Goal: Contribute content: Contribute content

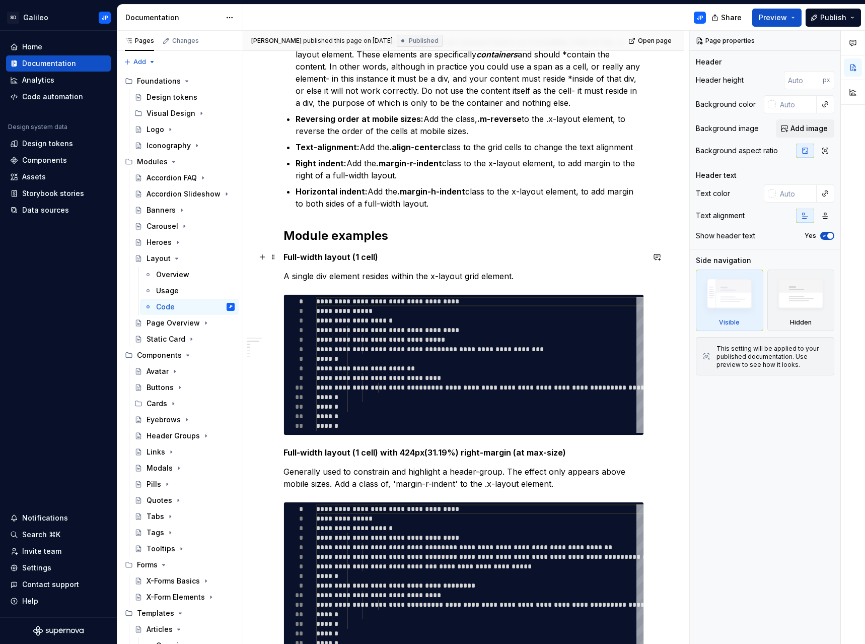
scroll to position [302, 0]
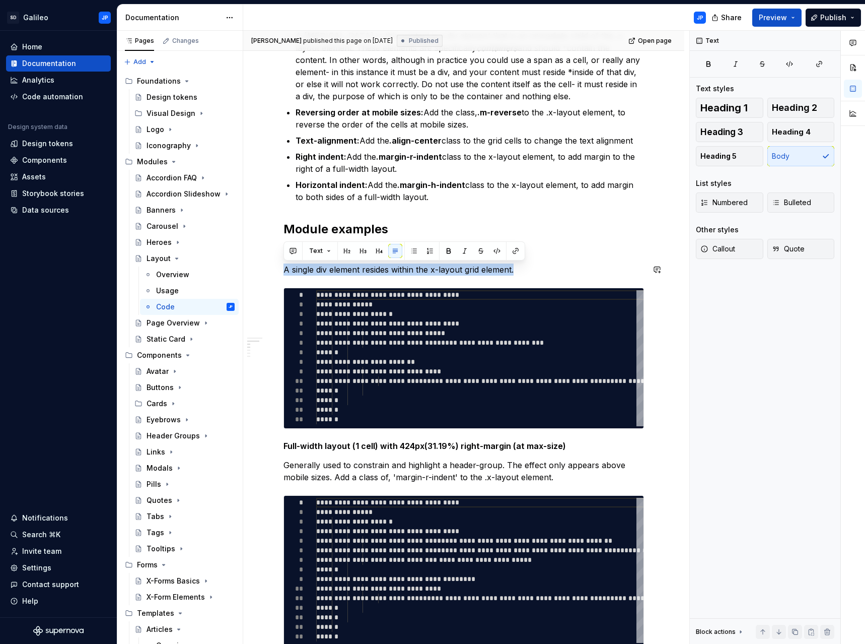
drag, startPoint x: 522, startPoint y: 269, endPoint x: 279, endPoint y: 262, distance: 243.3
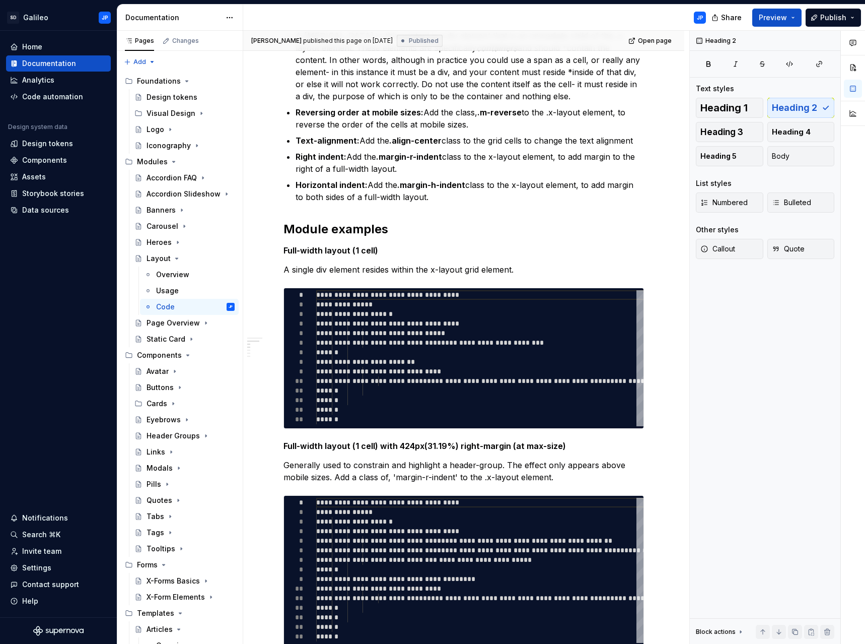
click at [469, 210] on div "X-layout component A basic 1 or 2-cell content-grid, capable of displaying the …" at bounding box center [464, 620] width 361 height 1446
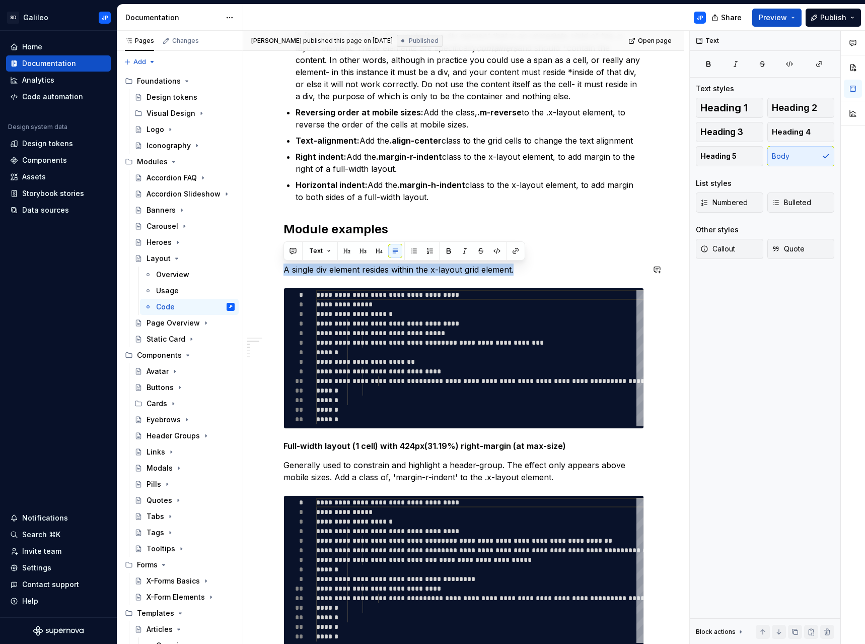
drag, startPoint x: 516, startPoint y: 270, endPoint x: 284, endPoint y: 260, distance: 231.8
click at [284, 260] on div "X-layout component A basic 1 or 2-cell content-grid, capable of displaying the …" at bounding box center [464, 620] width 361 height 1446
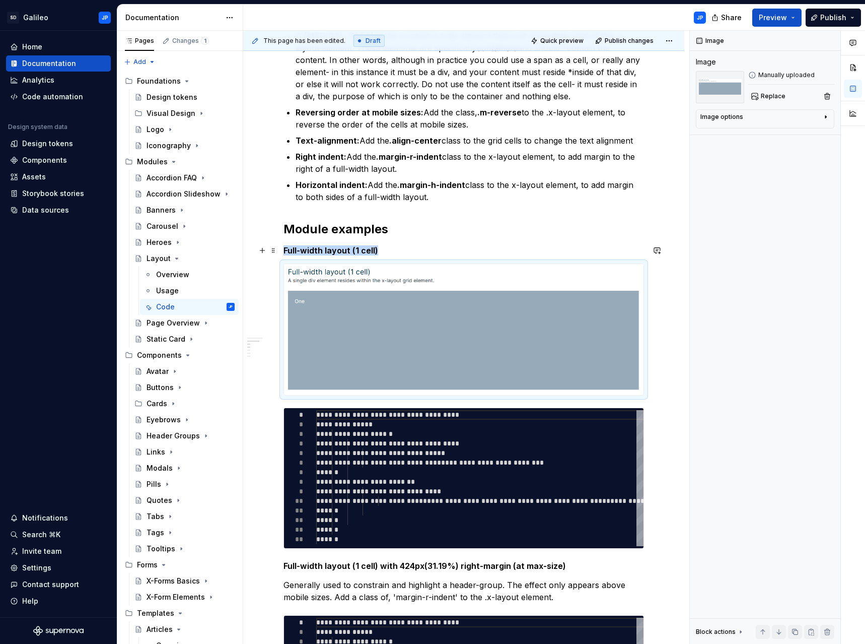
click at [497, 246] on h5 "Full-width layout (1 cell)" at bounding box center [464, 250] width 361 height 10
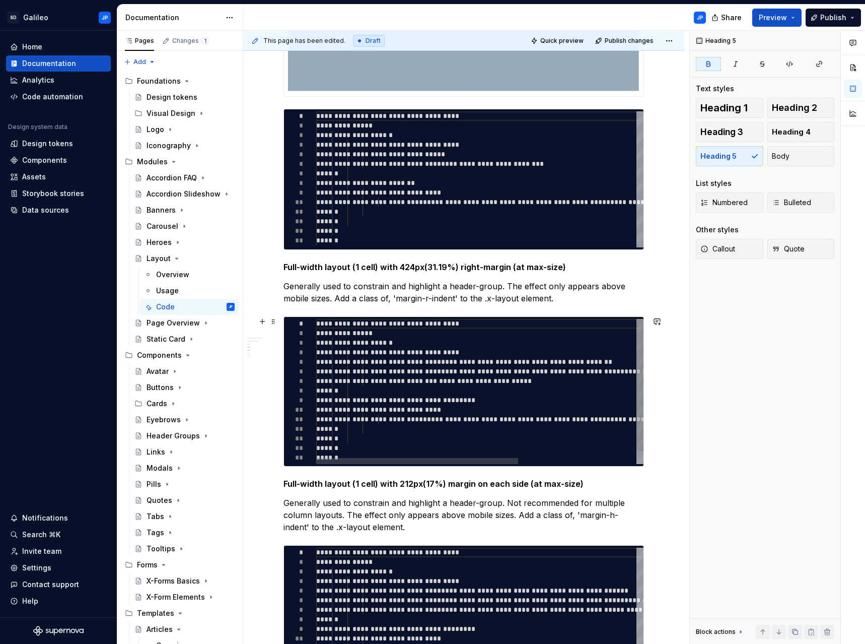
scroll to position [604, 0]
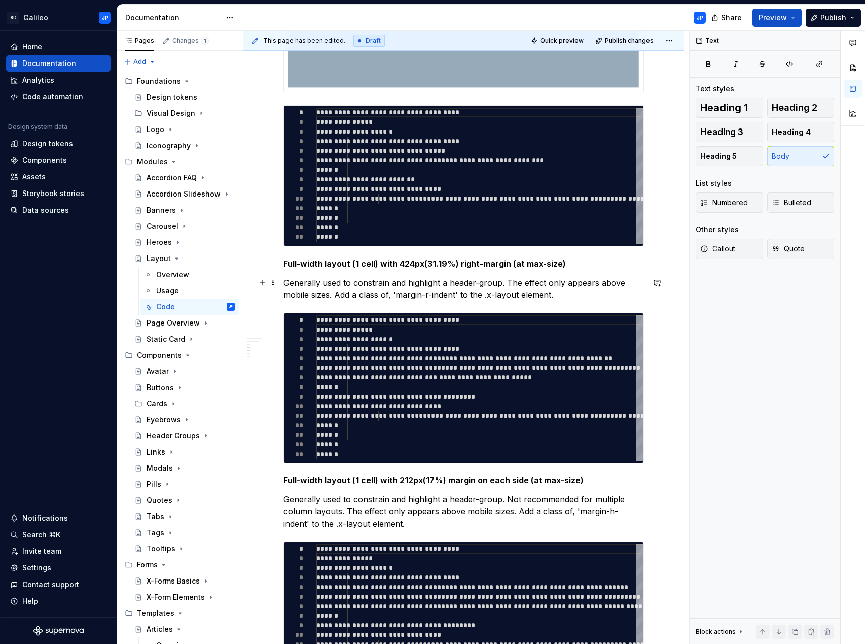
click at [511, 284] on p "Generally used to constrain and highlight a header-group. The effect only appea…" at bounding box center [464, 288] width 361 height 24
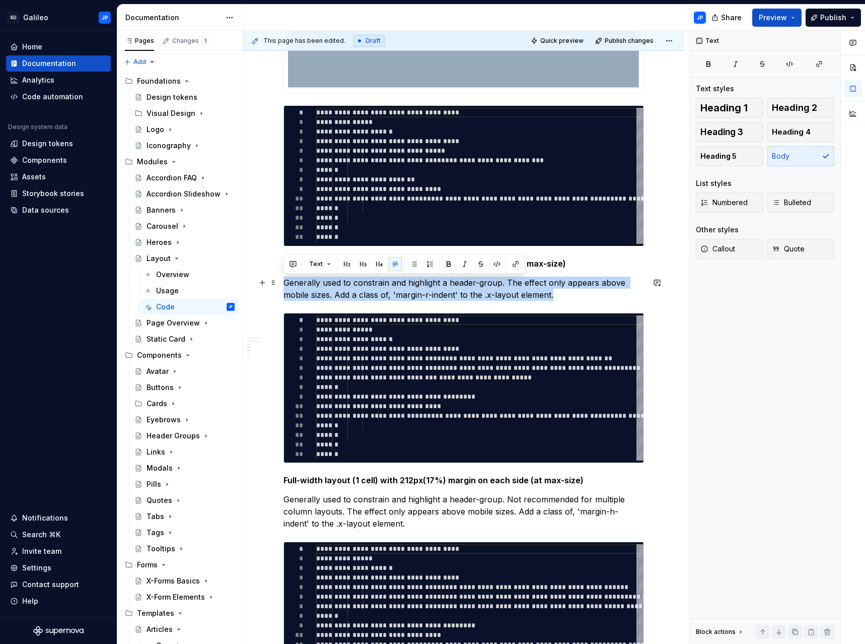
drag, startPoint x: 565, startPoint y: 296, endPoint x: 249, endPoint y: 283, distance: 316.0
click at [249, 283] on div "X-layout component A basic 1 or 2-cell content-grid, capable of displaying the …" at bounding box center [463, 468] width 441 height 1796
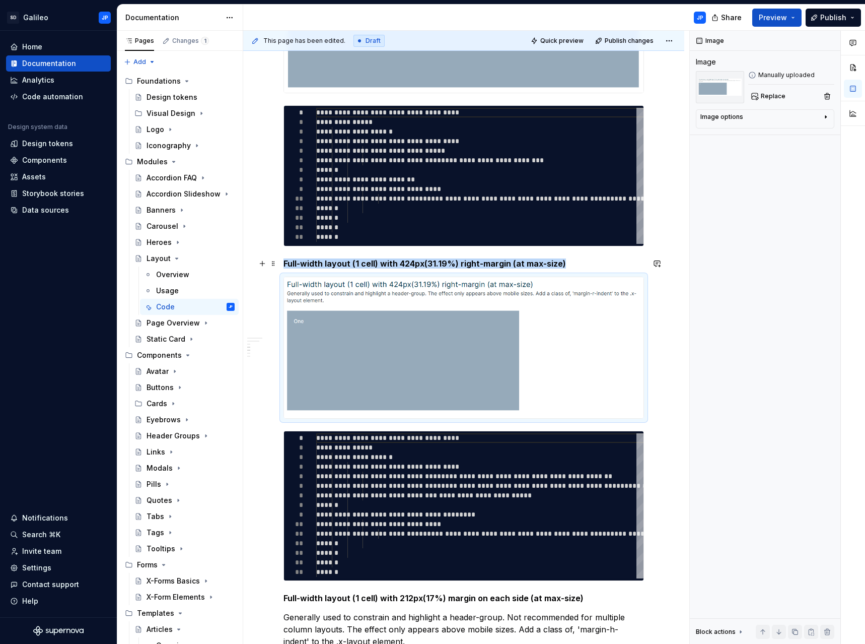
click at [579, 265] on h5 "Full-width layout (1 cell) with 424px(31.19%) right-margin (at max-size)" at bounding box center [464, 263] width 361 height 10
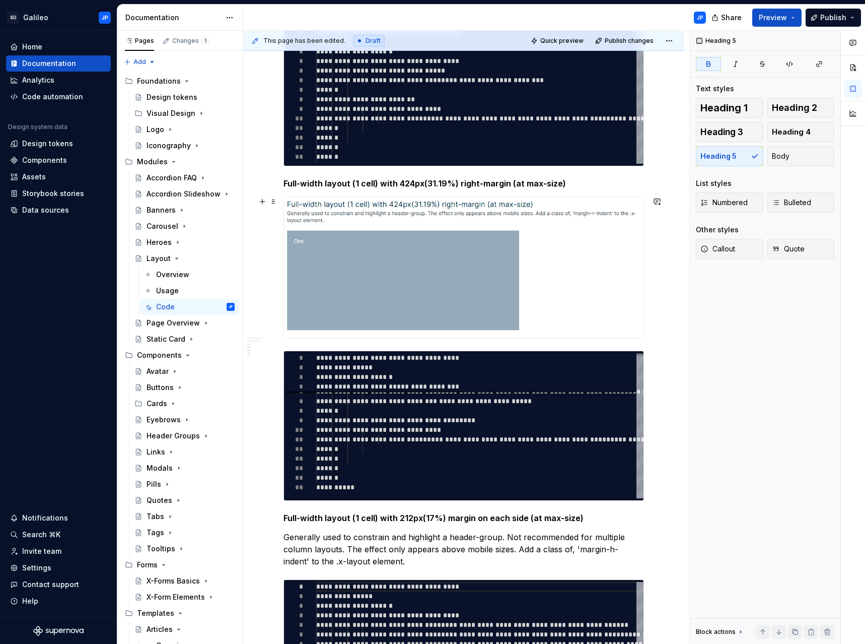
scroll to position [806, 0]
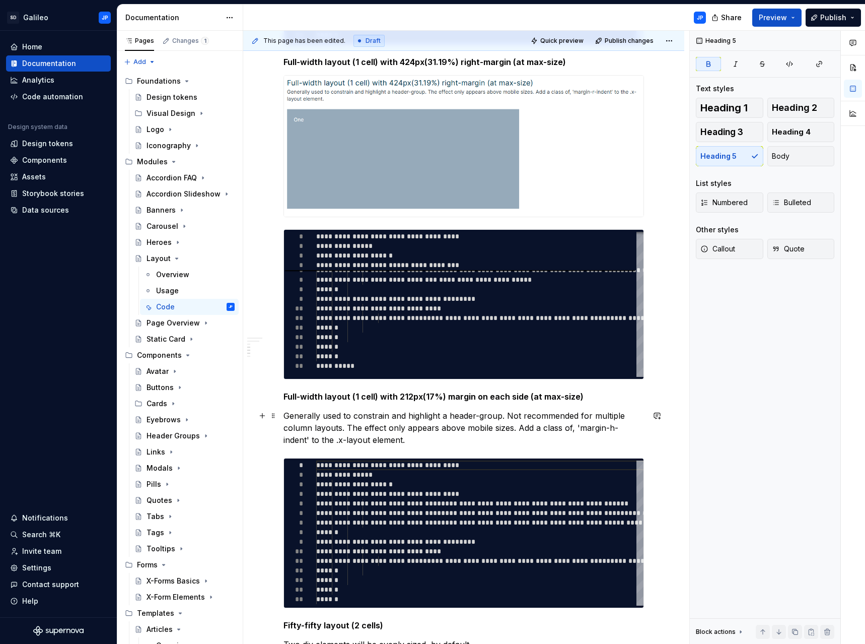
click at [367, 422] on p "Generally used to constrain and highlight a header-group. Not recommended for m…" at bounding box center [464, 427] width 361 height 36
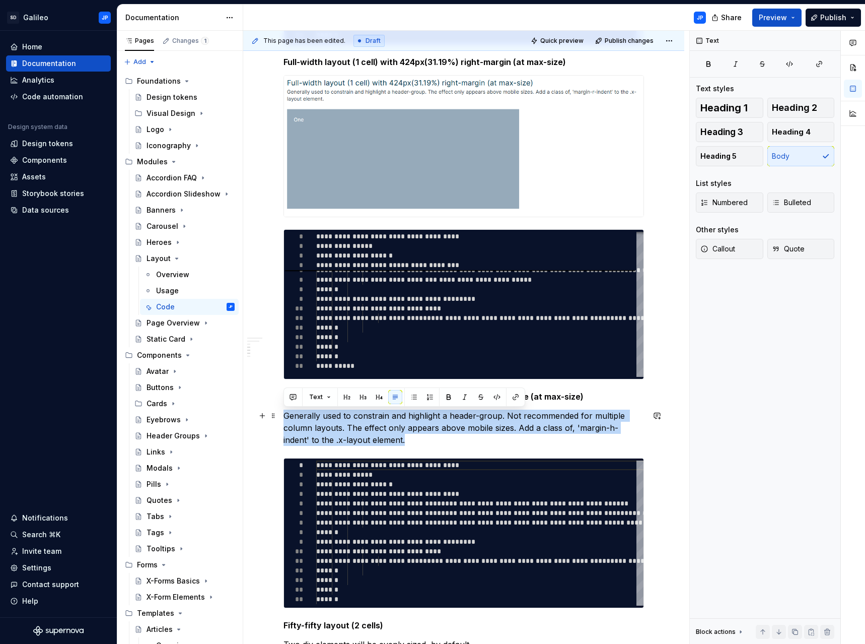
drag, startPoint x: 382, startPoint y: 441, endPoint x: 280, endPoint y: 416, distance: 104.7
click at [280, 416] on div "X-layout component A basic 1 or 2-cell content-grid, capable of displaying the …" at bounding box center [463, 326] width 441 height 1914
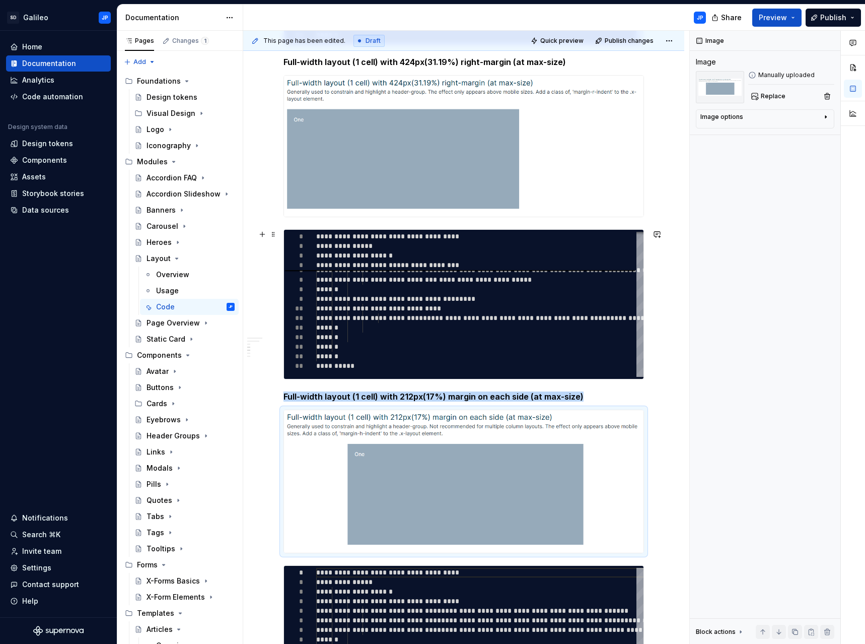
click at [668, 326] on div "X-layout component A basic 1 or 2-cell content-grid, capable of displaying the …" at bounding box center [463, 379] width 441 height 2020
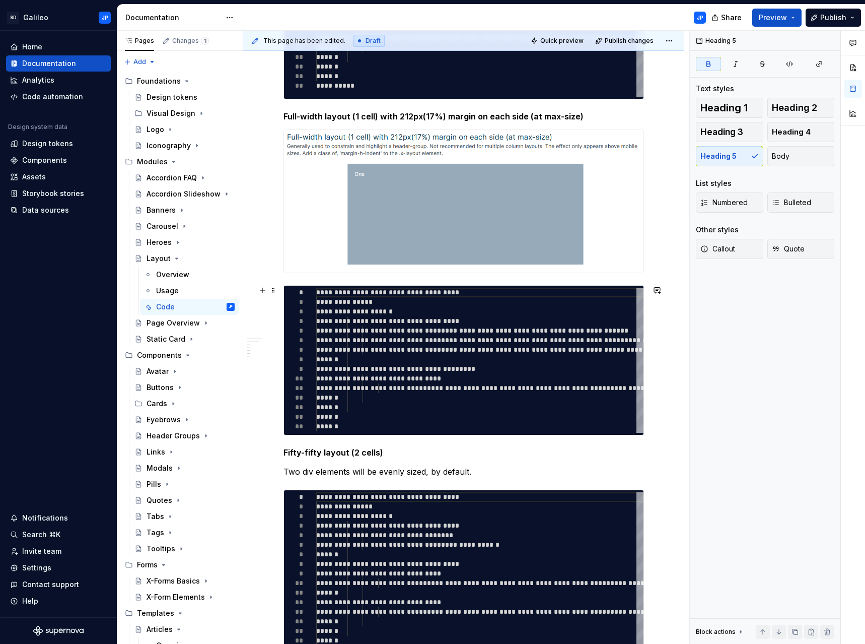
scroll to position [1108, 0]
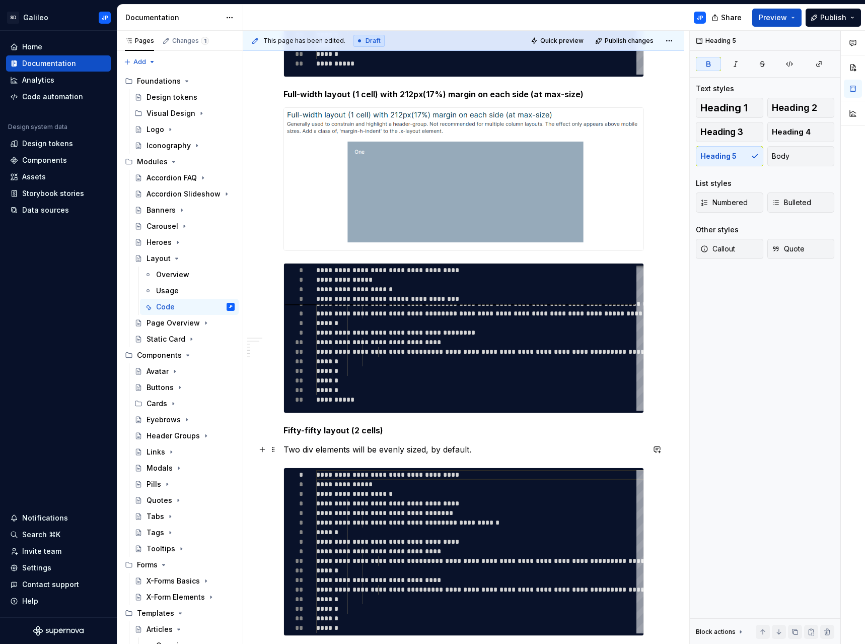
click at [443, 455] on p "Two div elements will be evenly sized, by default." at bounding box center [464, 449] width 361 height 12
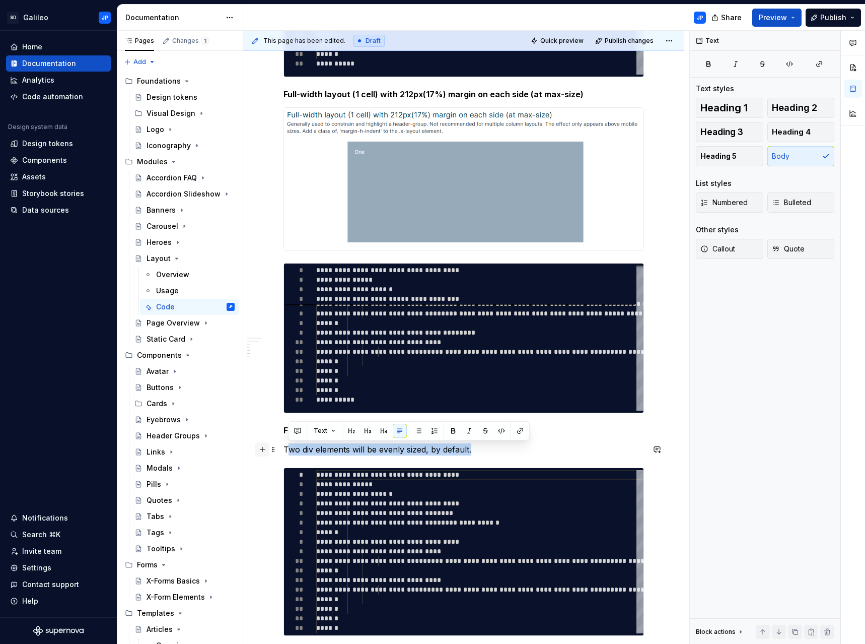
drag, startPoint x: 463, startPoint y: 447, endPoint x: 268, endPoint y: 451, distance: 194.9
click at [268, 451] on button "button" at bounding box center [262, 449] width 14 height 14
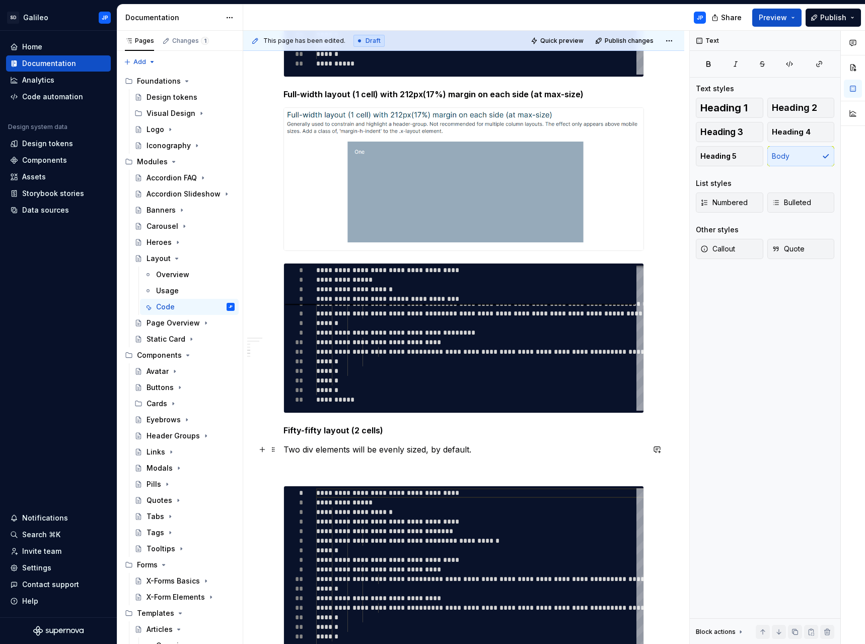
click at [395, 453] on p "Two div elements will be evenly sized, by default." at bounding box center [464, 449] width 361 height 12
drag, startPoint x: 483, startPoint y: 449, endPoint x: 283, endPoint y: 453, distance: 200.5
click at [283, 453] on div "X-layout component A basic 1 or 2-cell content-grid, capable of displaying the …" at bounding box center [463, 86] width 441 height 2038
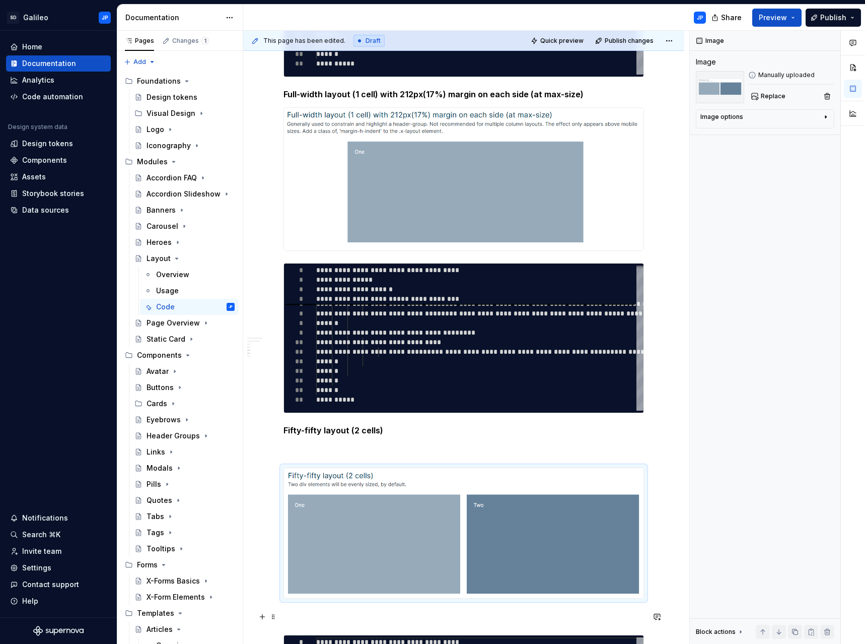
click at [299, 619] on p at bounding box center [464, 616] width 361 height 12
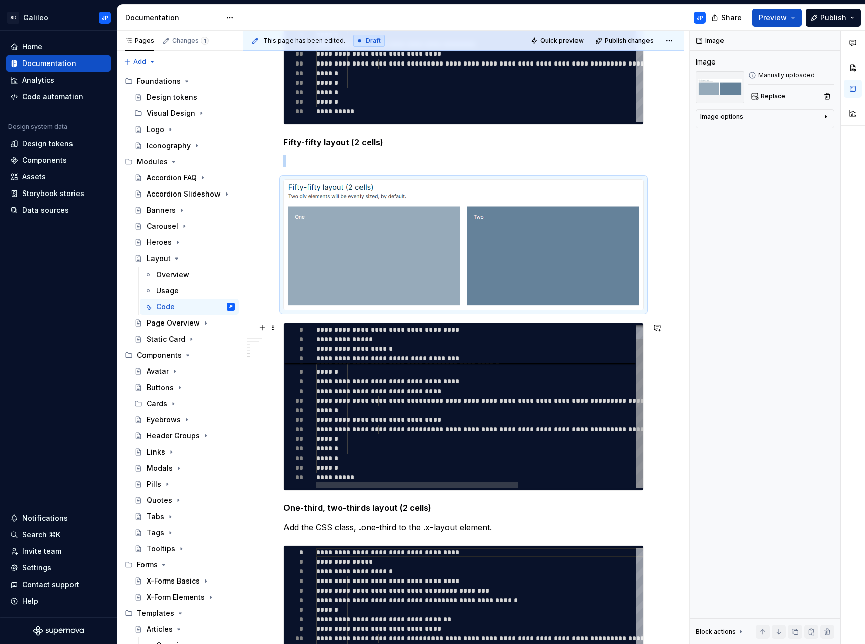
scroll to position [1410, 0]
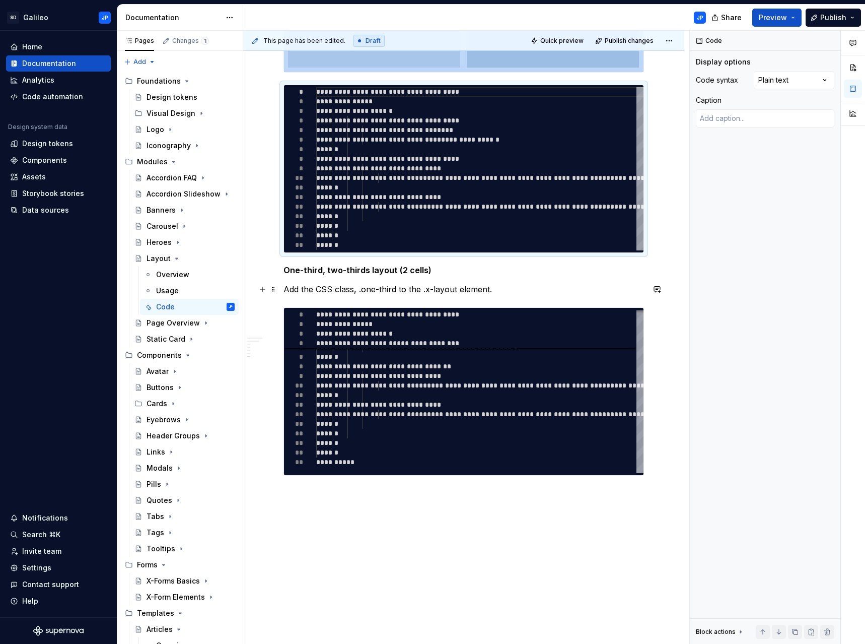
scroll to position [1644, 0]
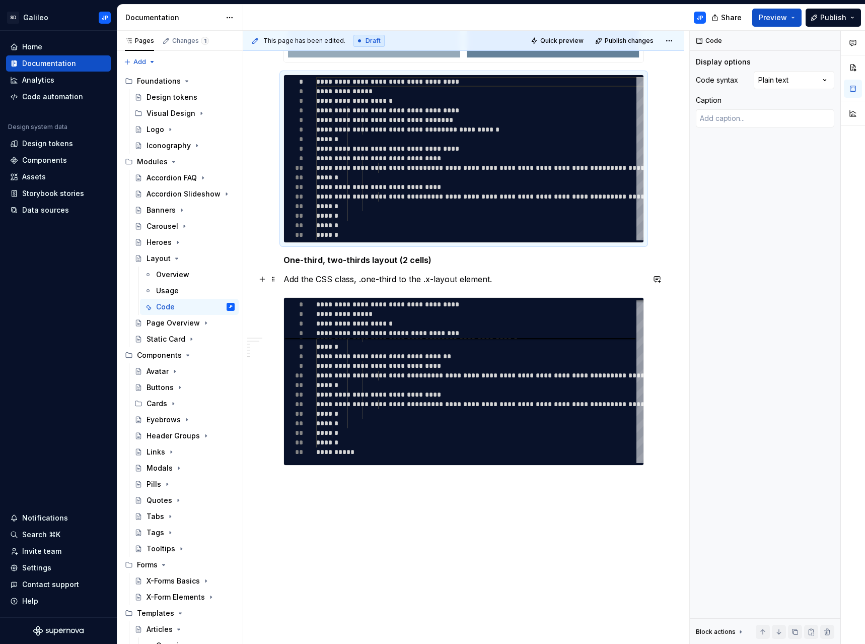
click at [444, 280] on p "Add the CSS class, .one-third to the .x-layout element." at bounding box center [464, 279] width 361 height 12
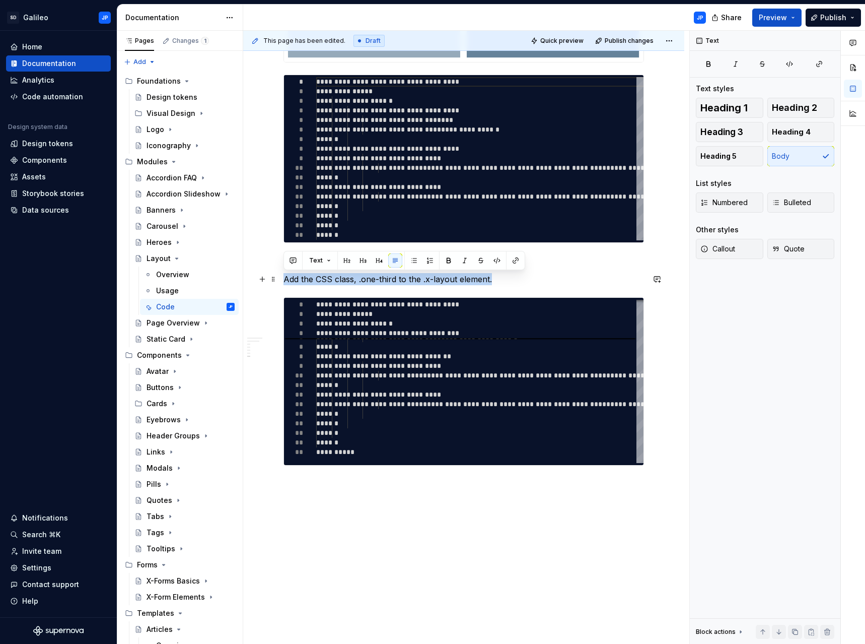
drag, startPoint x: 503, startPoint y: 279, endPoint x: 279, endPoint y: 275, distance: 223.1
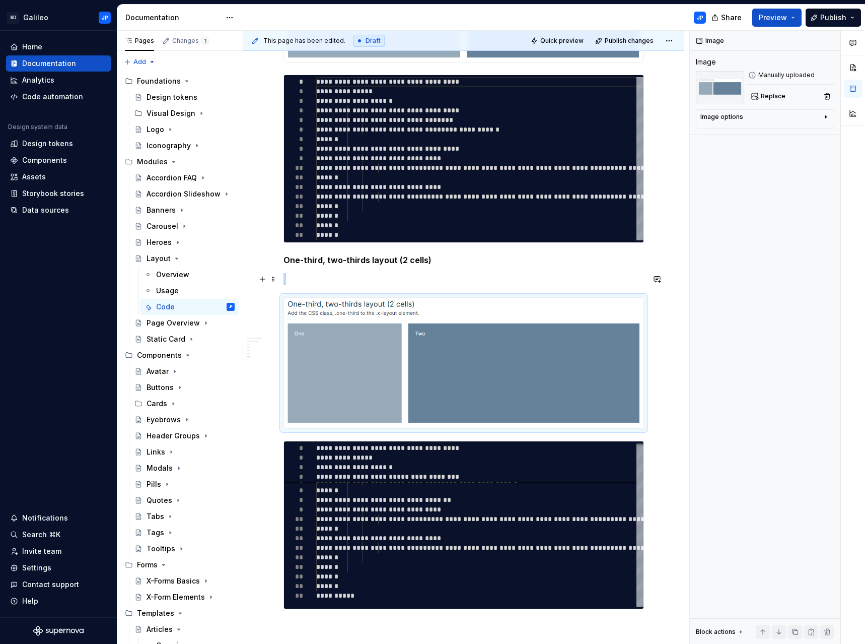
click at [333, 284] on p at bounding box center [464, 279] width 361 height 12
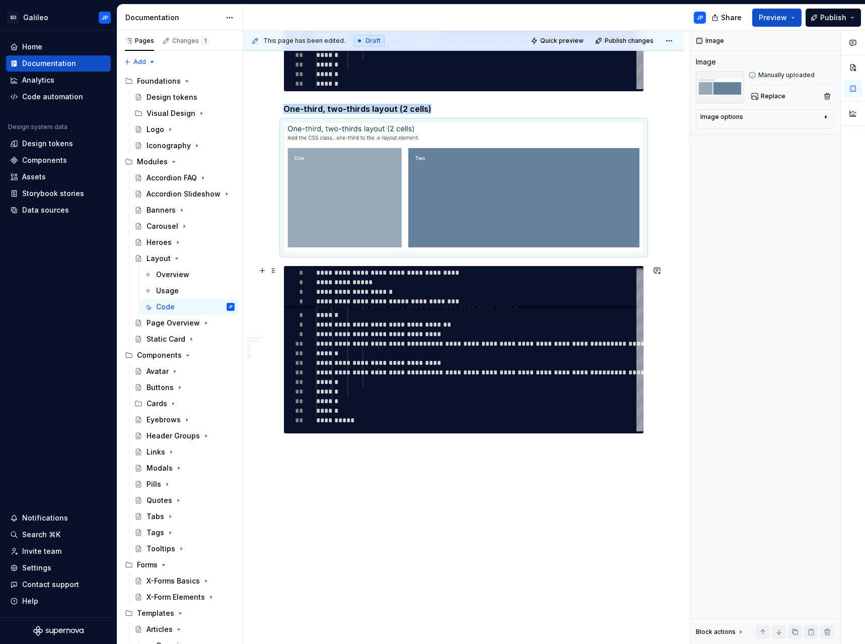
scroll to position [1814, 0]
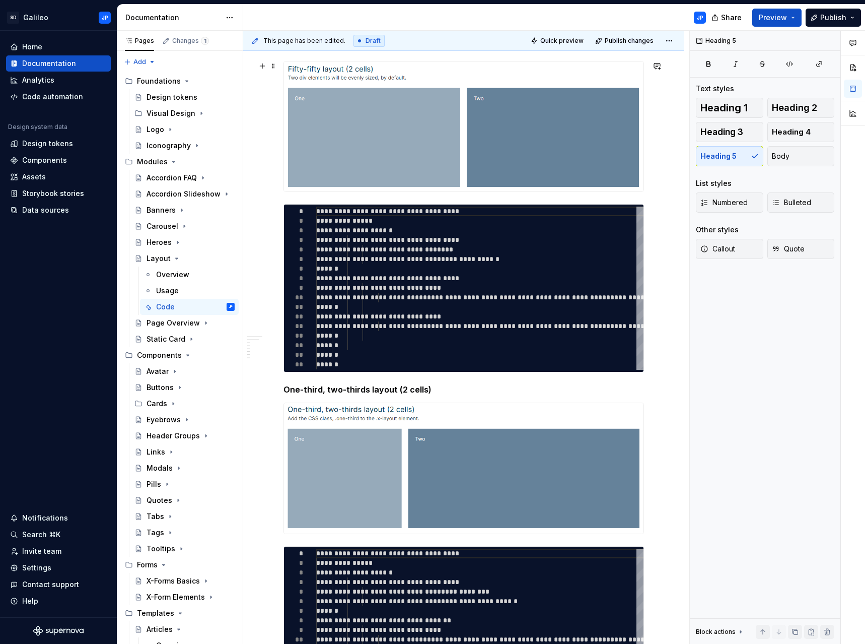
scroll to position [1510, 0]
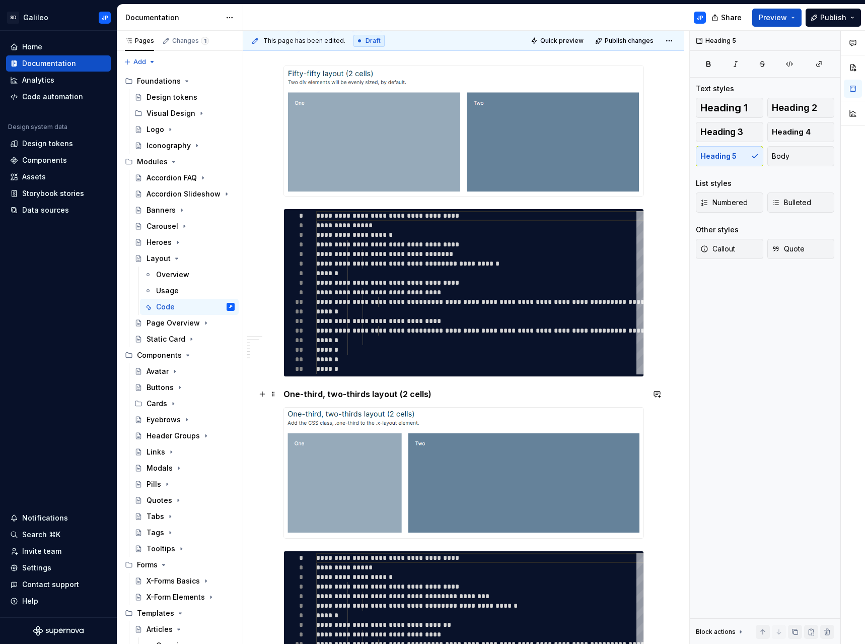
click at [286, 395] on strong "One-third, two-thirds layout (2 cells)" at bounding box center [358, 394] width 148 height 10
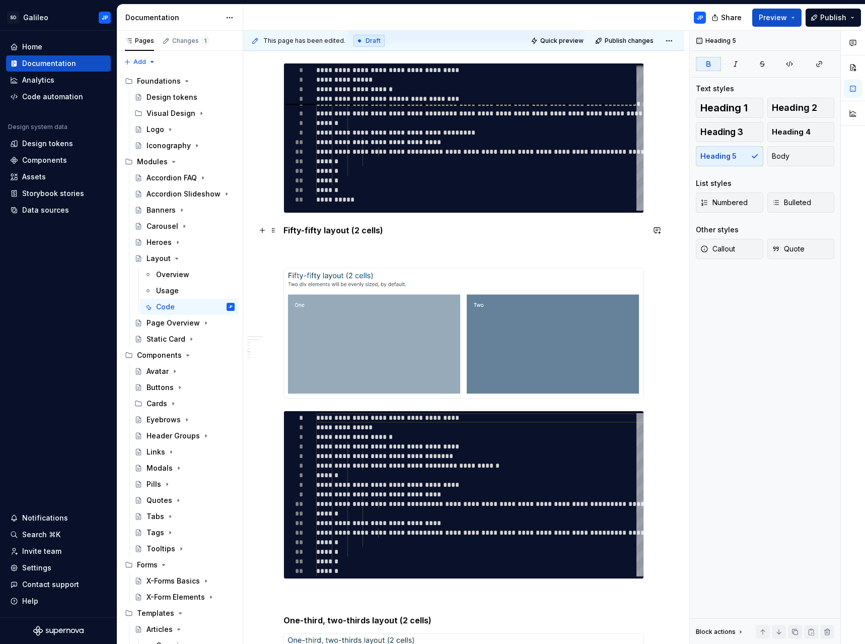
scroll to position [1208, 0]
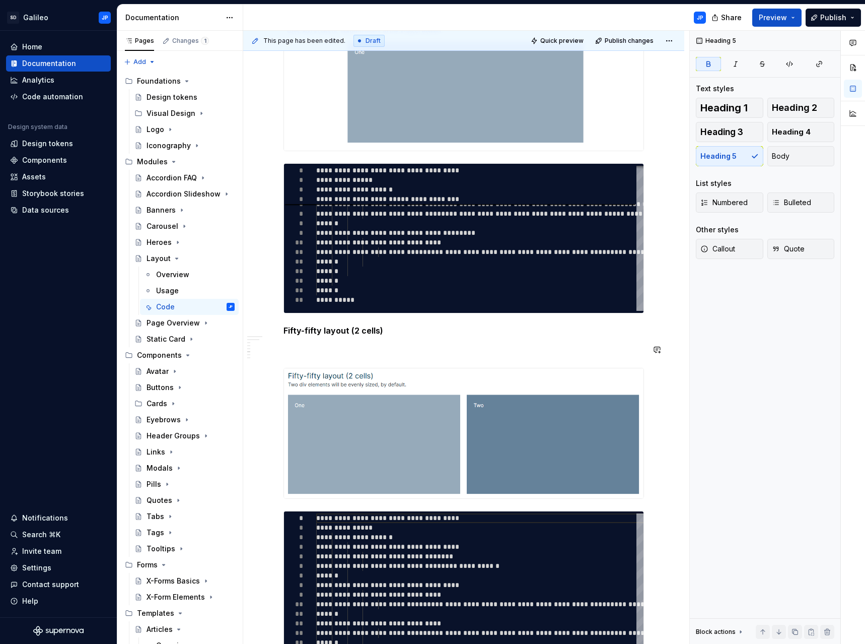
click at [289, 360] on div "X-layout component A basic 1 or 2-cell content-grid, capable of displaying the …" at bounding box center [464, 29] width 361 height 2076
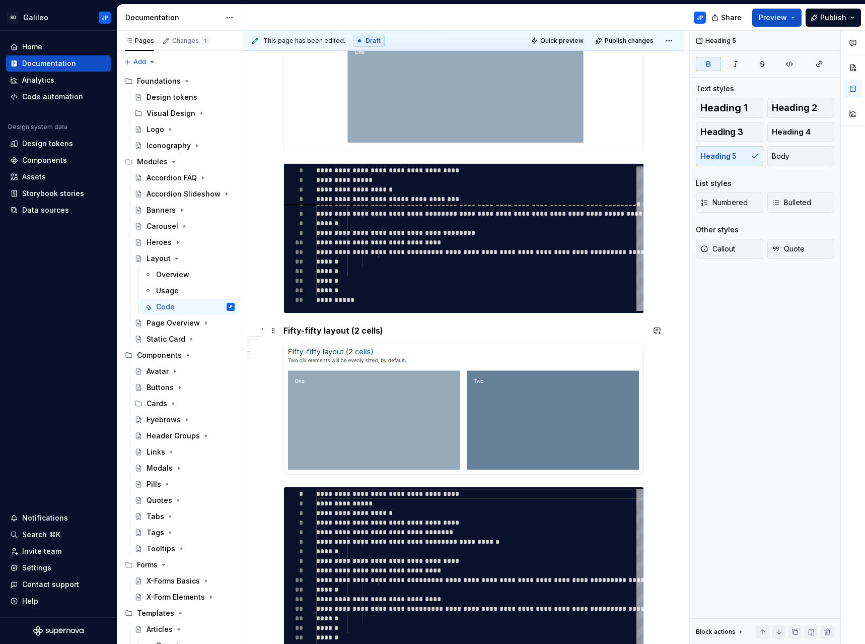
click at [285, 332] on strong "Fifty-fifty layout (2 cells)" at bounding box center [334, 330] width 100 height 10
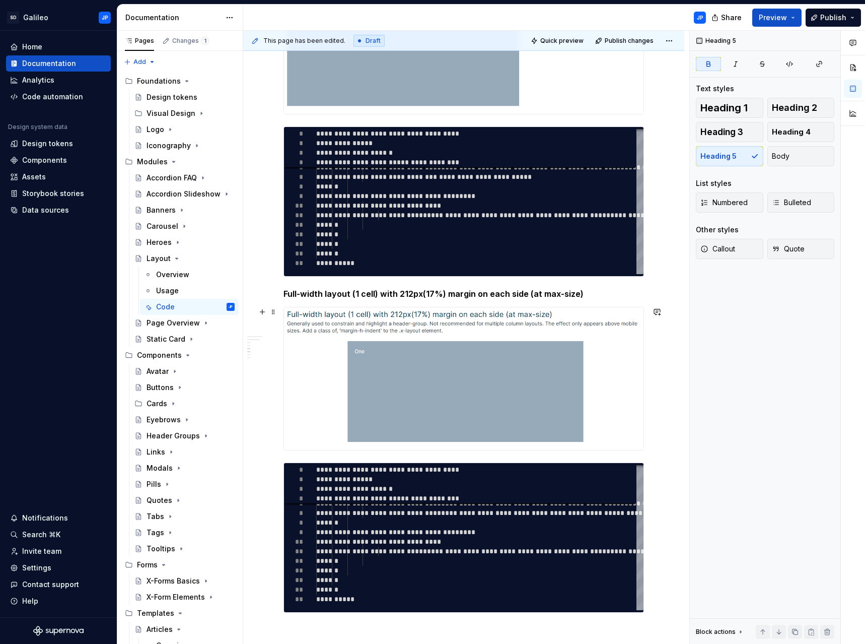
scroll to position [905, 0]
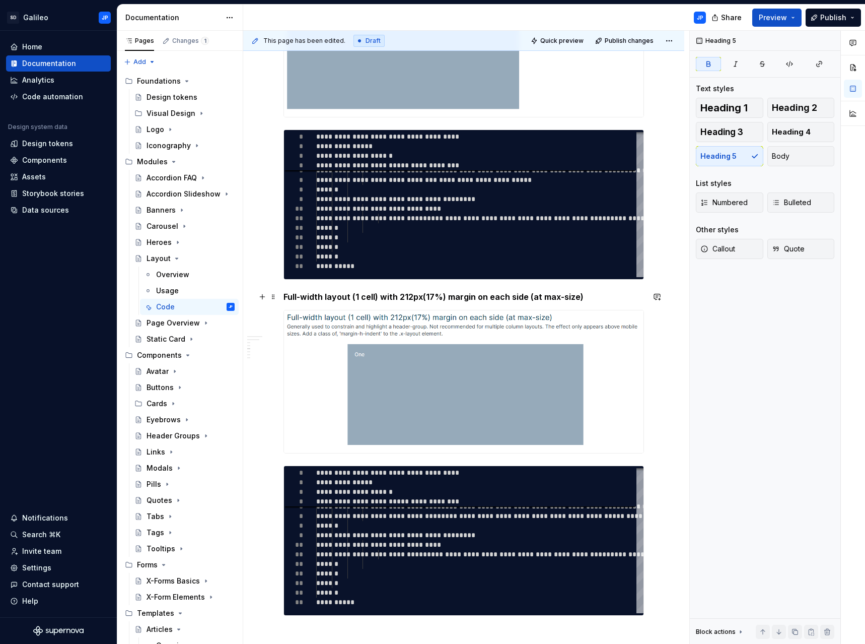
click at [284, 299] on strong "Full-width layout (1 cell) with 212px(17%) margin on each side (at max-size)" at bounding box center [434, 297] width 300 height 10
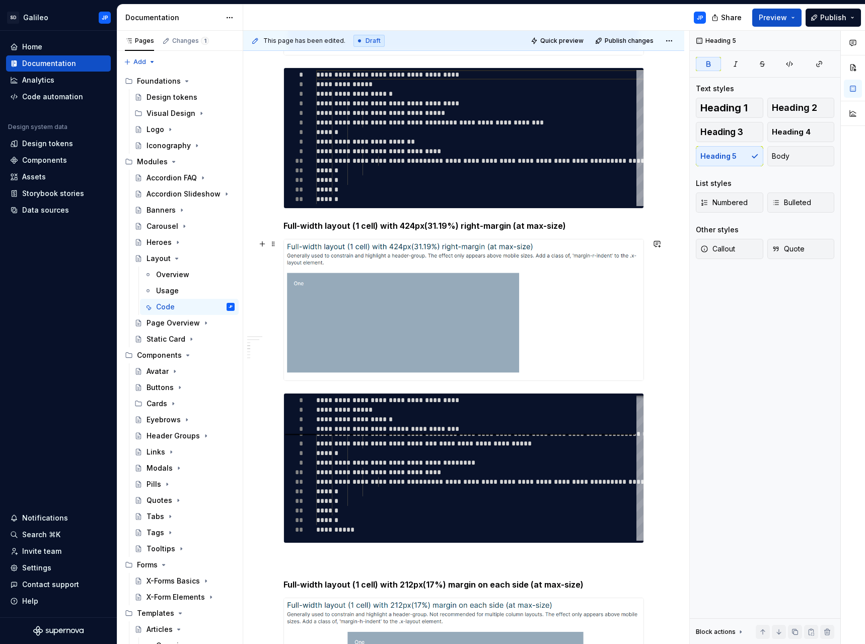
scroll to position [603, 0]
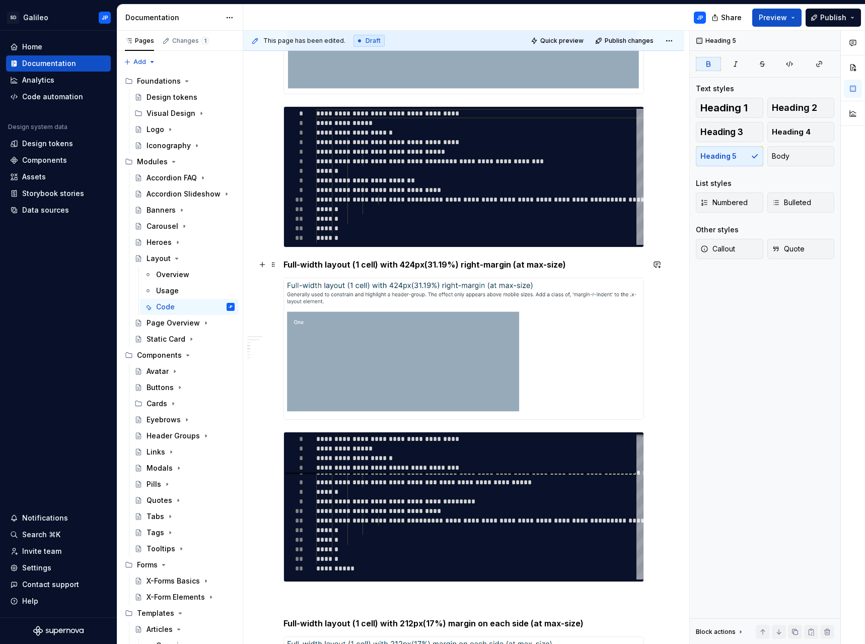
click at [285, 264] on strong "Full-width layout (1 cell) with 424px(31.19%) right-margin (at max-size)" at bounding box center [425, 264] width 283 height 10
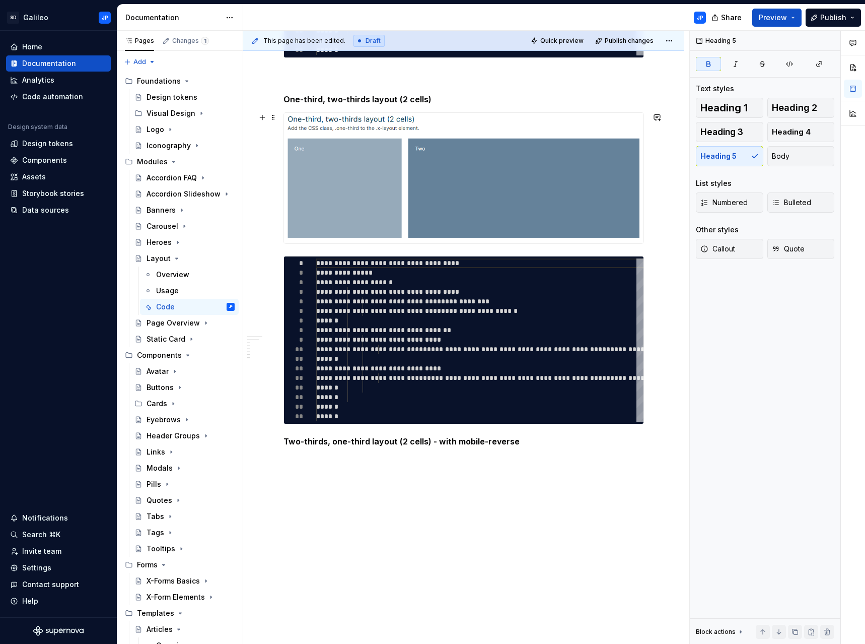
scroll to position [1884, 0]
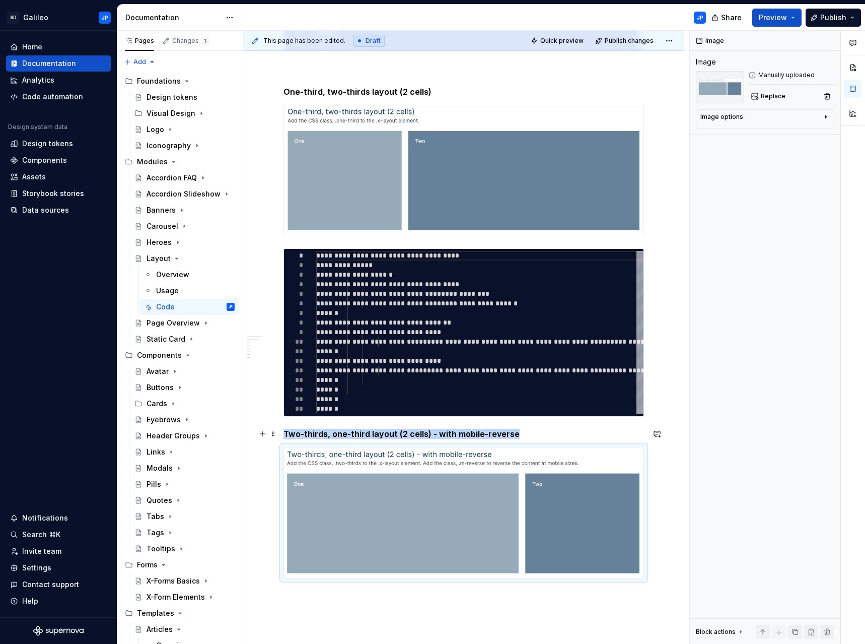
click at [527, 432] on h5 "Two-thirds, one-third layout (2 cells) - with mobile-reverse" at bounding box center [464, 434] width 361 height 10
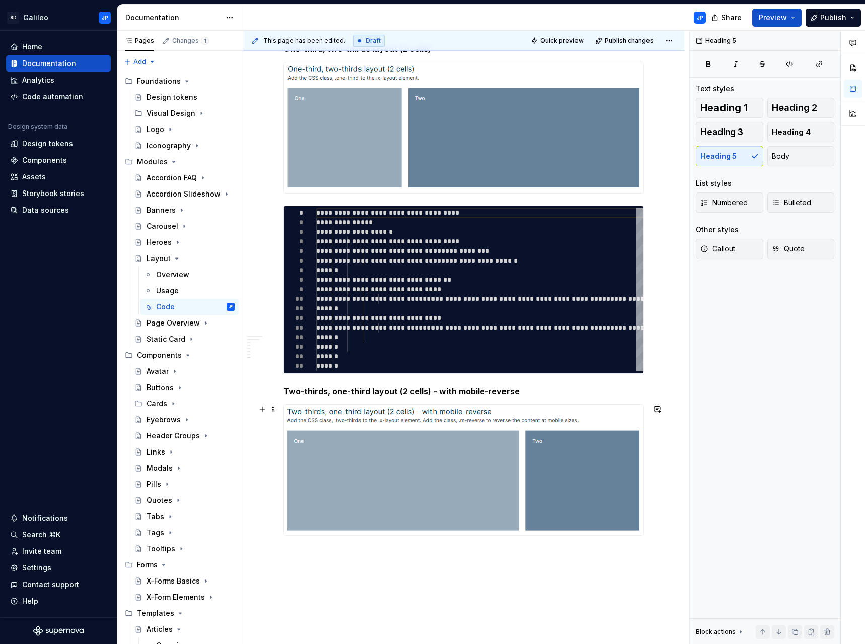
scroll to position [2023, 0]
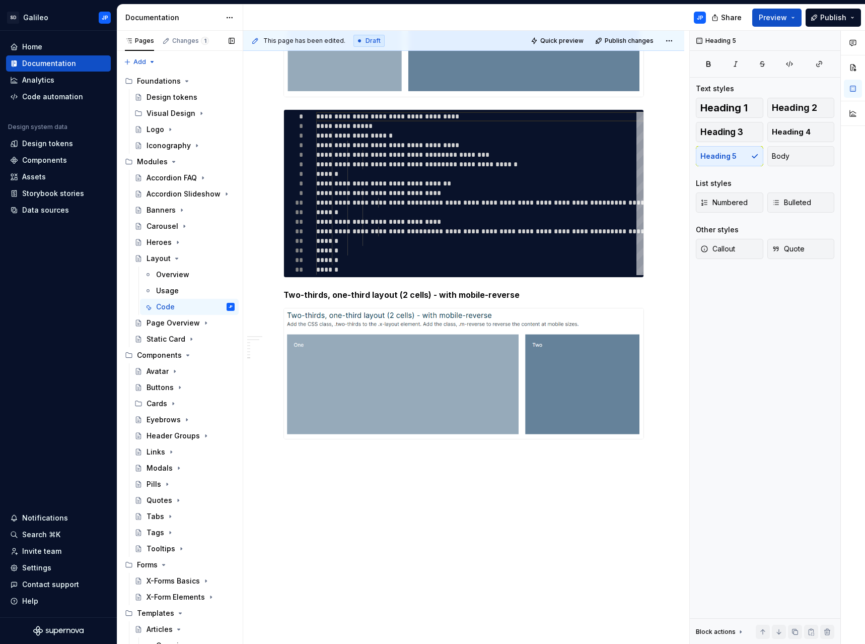
type textarea "*"
click at [264, 458] on button "button" at bounding box center [262, 457] width 14 height 14
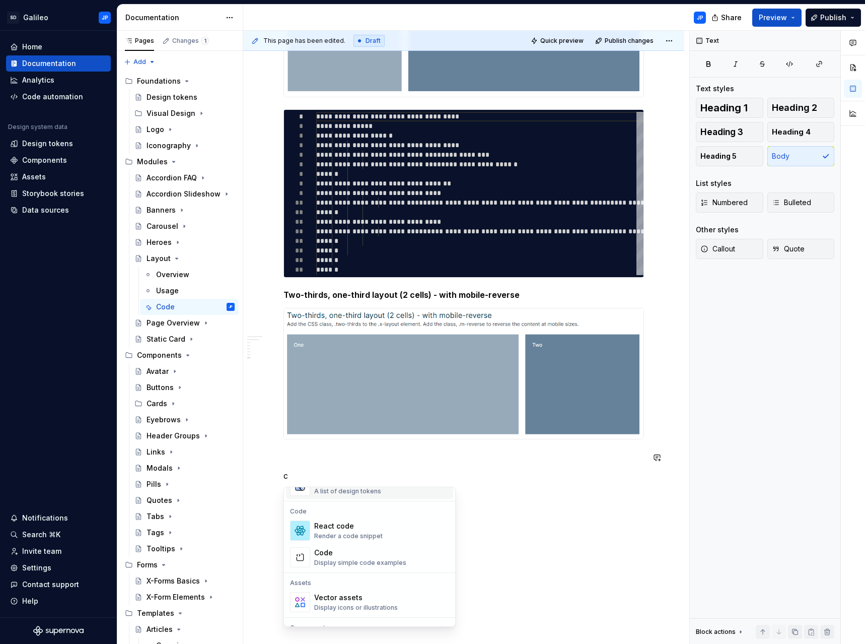
scroll to position [101, 0]
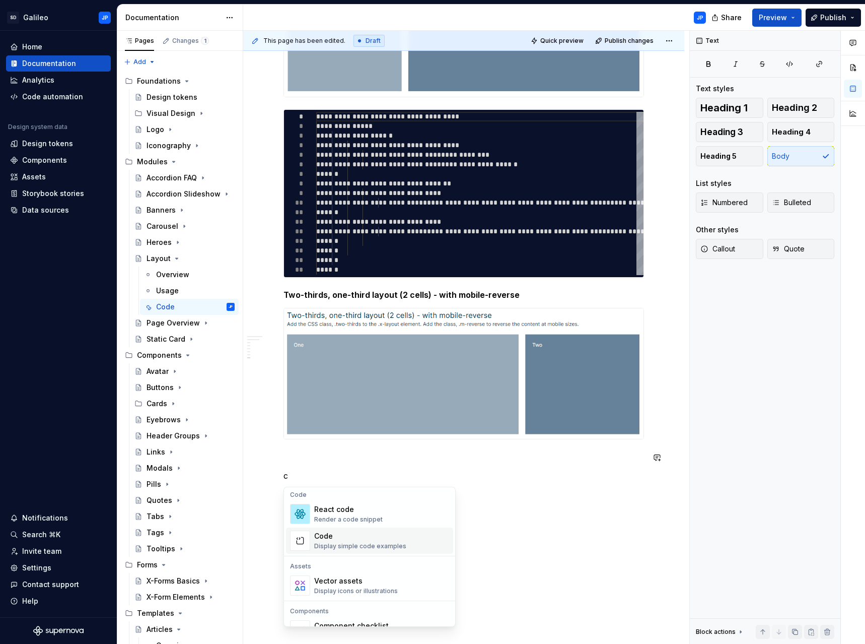
click at [342, 535] on div "Code" at bounding box center [360, 536] width 92 height 10
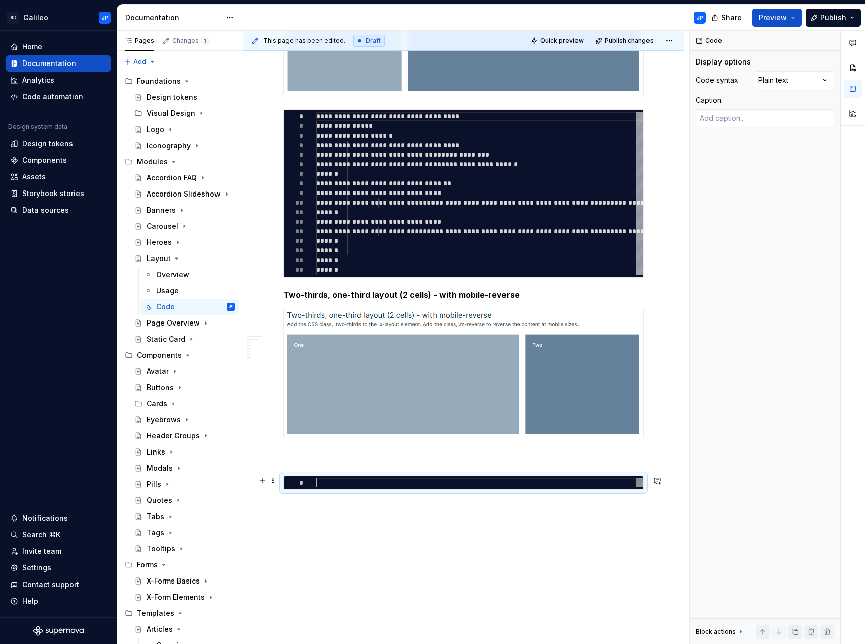
click at [327, 483] on div at bounding box center [479, 483] width 327 height 10
type textarea "*"
type textarea "**********"
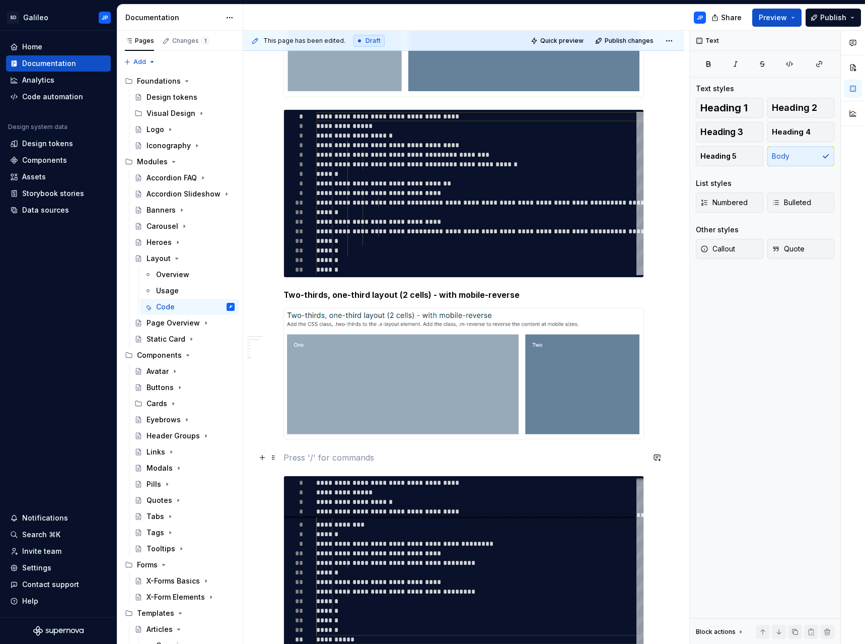
click at [449, 457] on p at bounding box center [464, 457] width 361 height 12
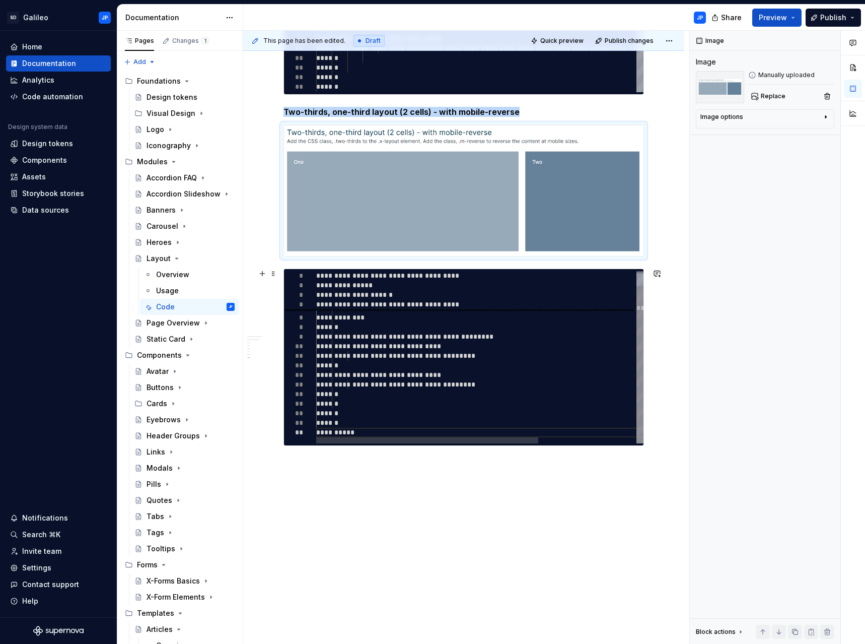
scroll to position [2213, 0]
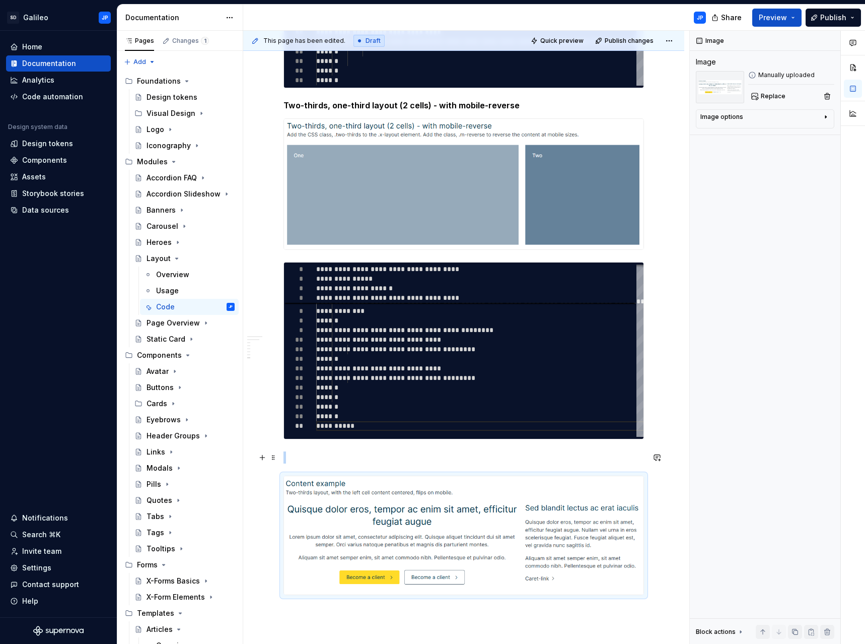
click at [406, 451] on p at bounding box center [464, 457] width 361 height 12
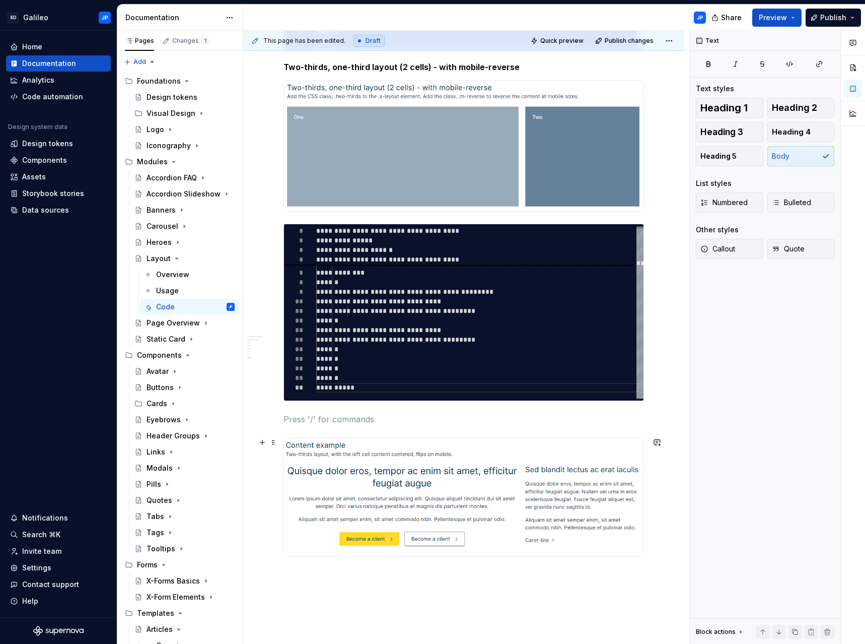
scroll to position [2368, 0]
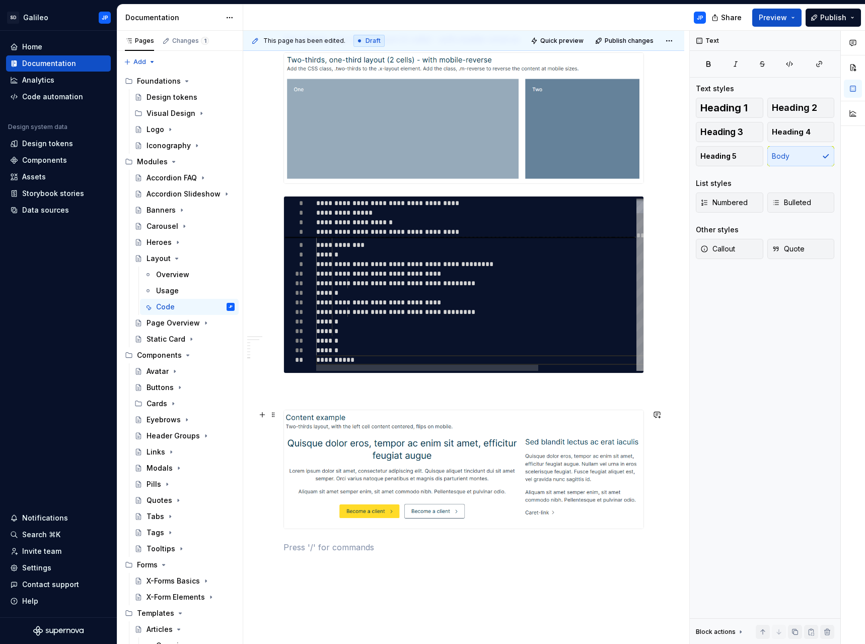
scroll to position [2268, 0]
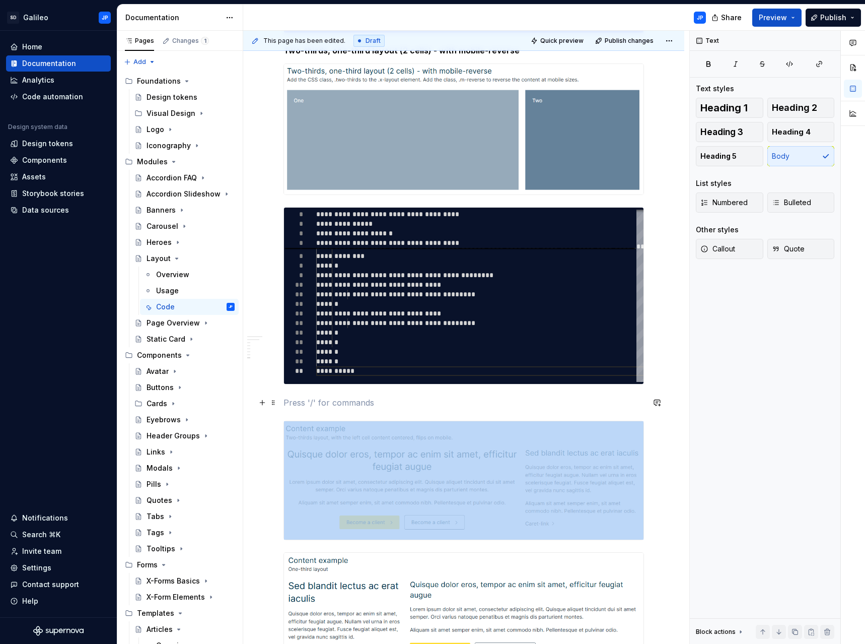
click at [478, 407] on p at bounding box center [464, 402] width 361 height 12
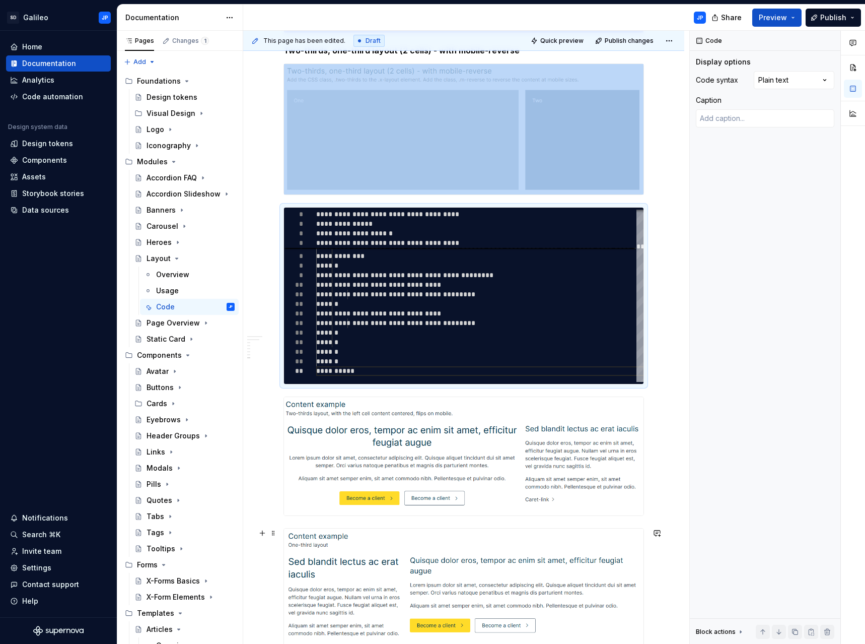
click at [400, 555] on img at bounding box center [464, 593] width 360 height 131
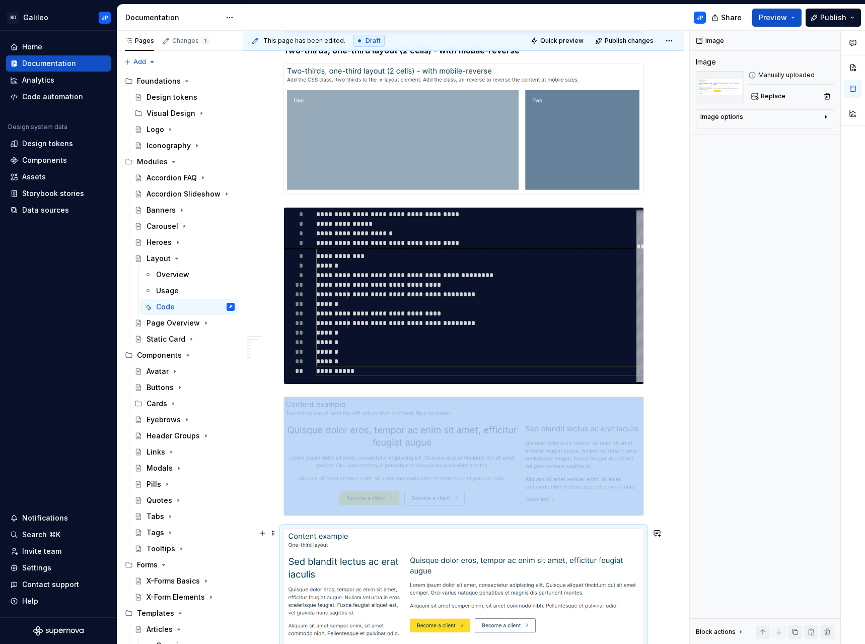
copy div
click at [380, 542] on img at bounding box center [464, 593] width 360 height 131
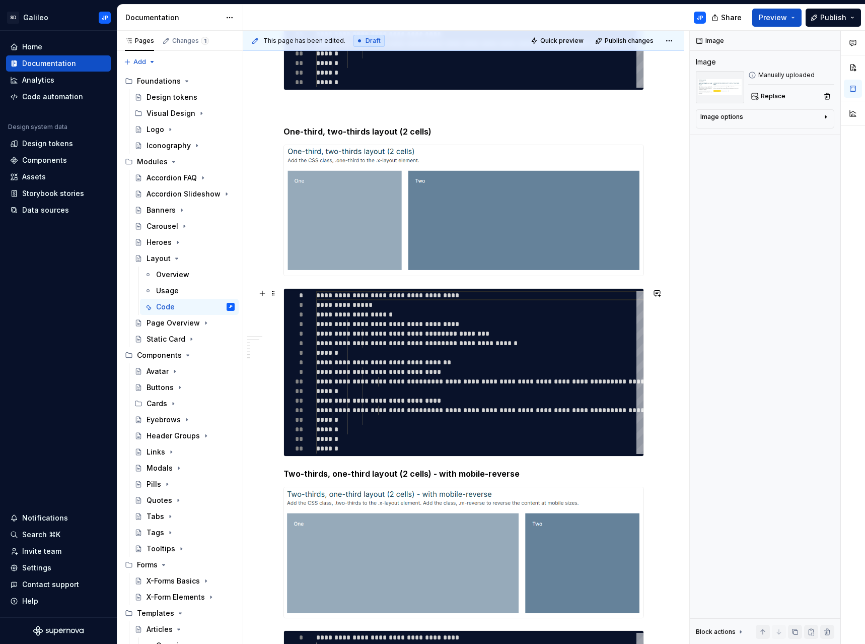
scroll to position [1915, 0]
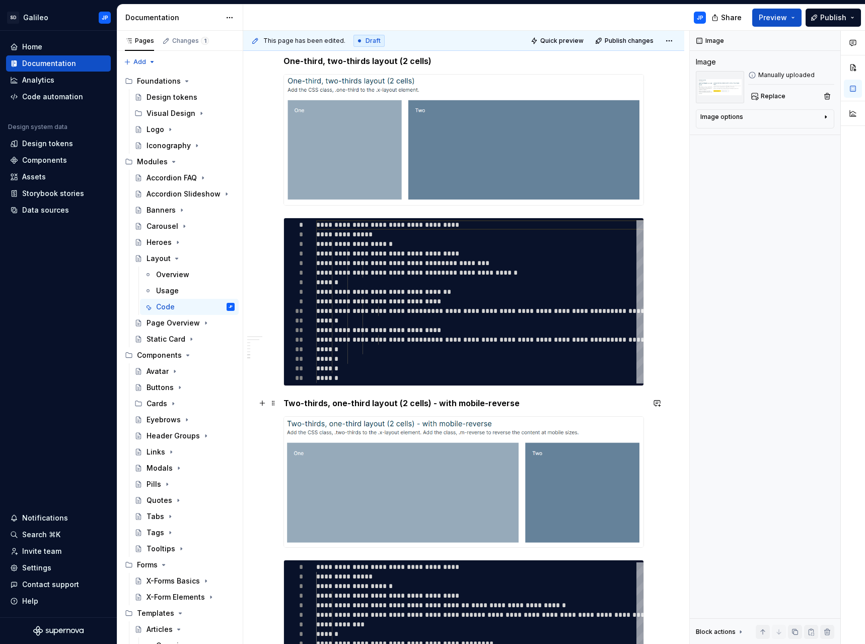
click at [285, 402] on h5 "Two-thirds, one-third layout (2 cells) - with mobile-reverse" at bounding box center [464, 403] width 361 height 10
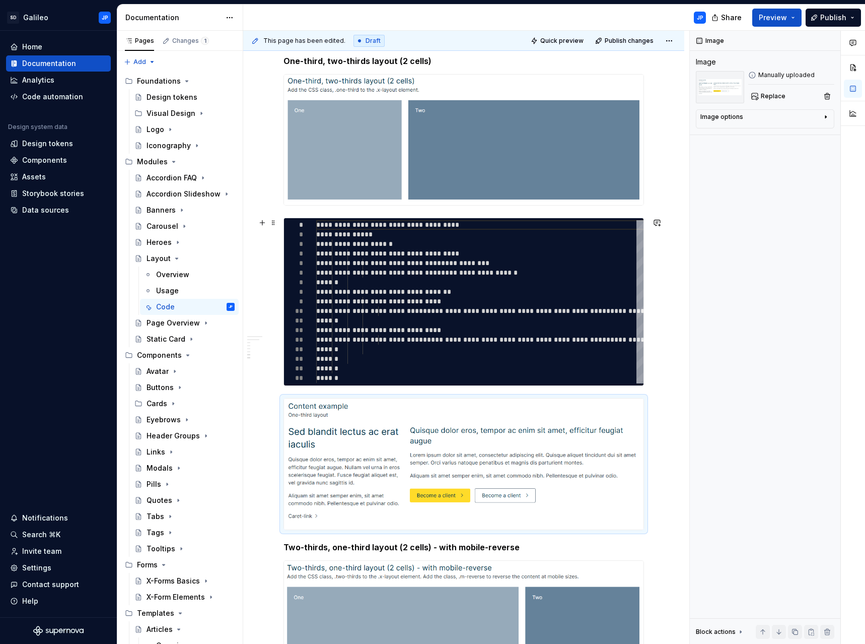
click at [284, 548] on h5 "Two-thirds, one-third layout (2 cells) - with mobile-reverse" at bounding box center [464, 547] width 361 height 10
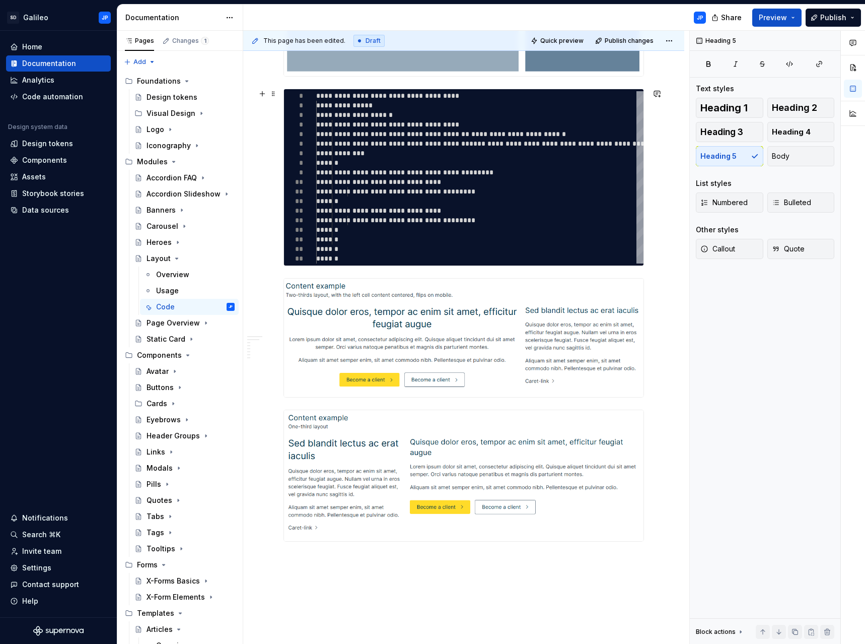
scroll to position [2620, 0]
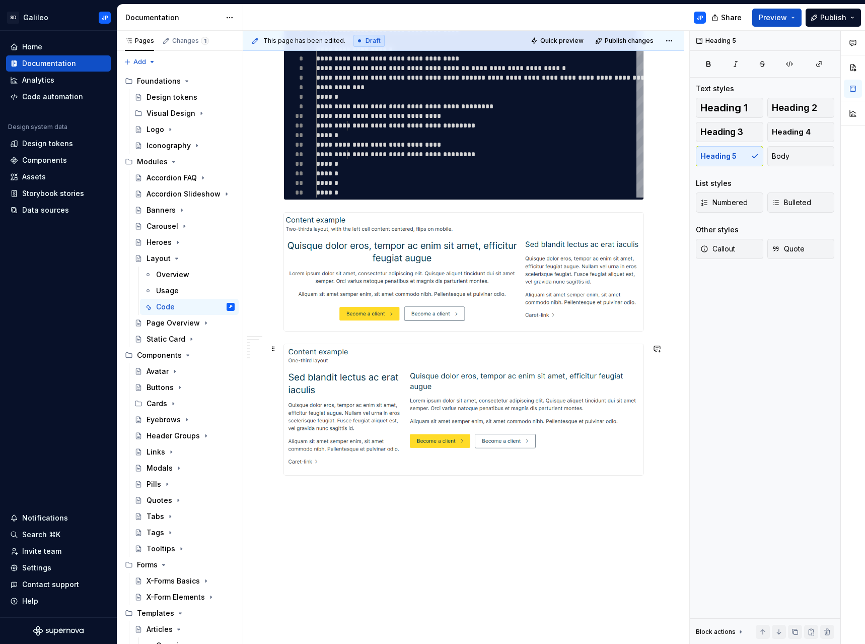
click at [571, 416] on img at bounding box center [464, 409] width 360 height 131
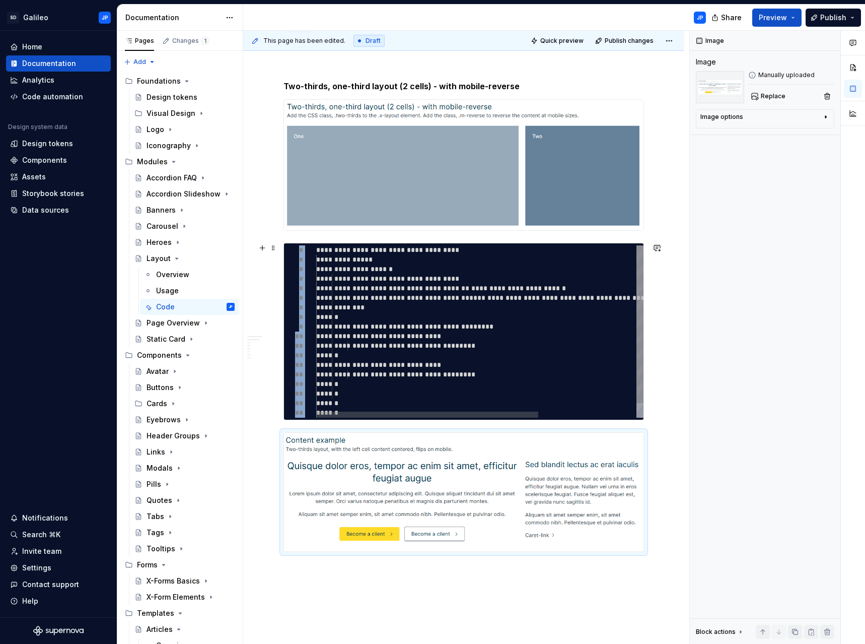
scroll to position [2512, 0]
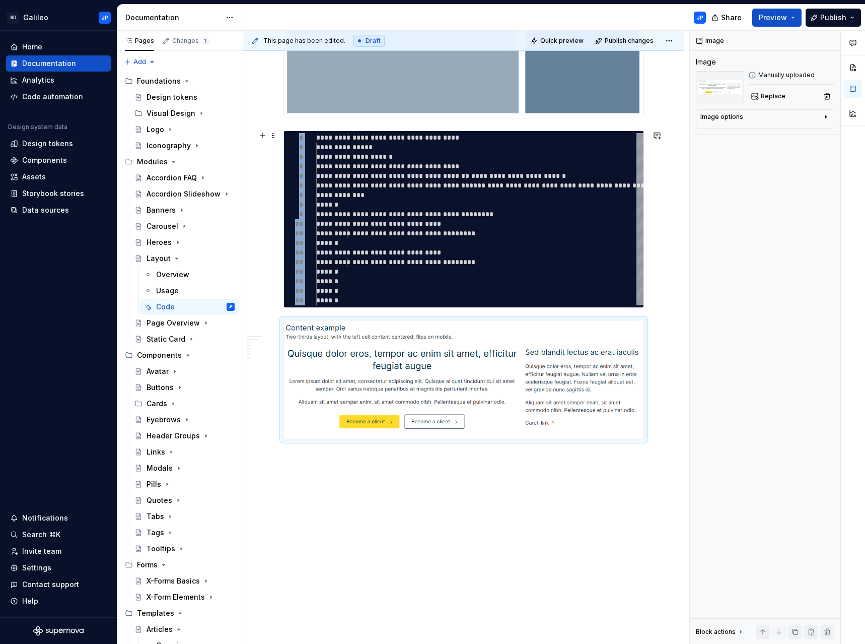
click at [664, 259] on div "This page has been edited. Draft Quick preview Publish changes Layout Edit head…" at bounding box center [466, 337] width 446 height 613
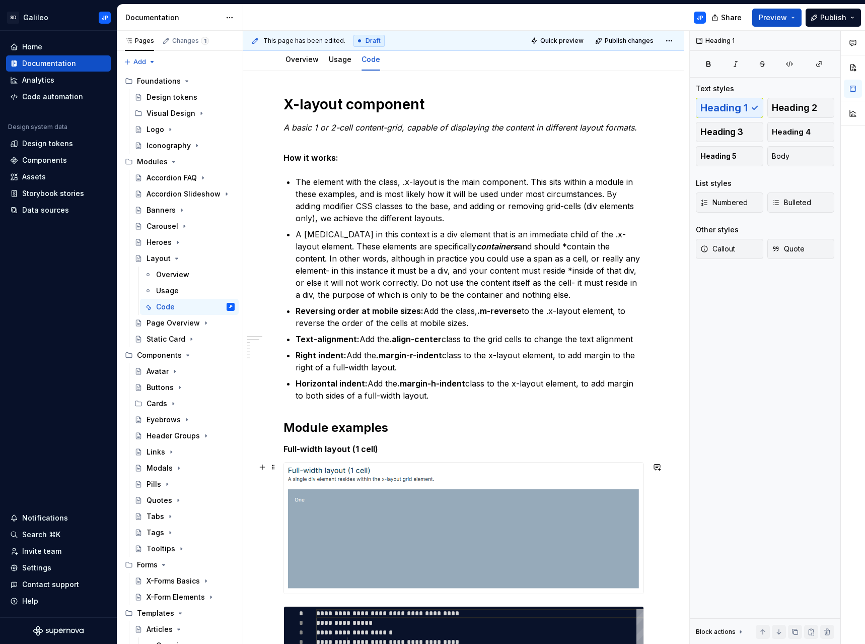
scroll to position [95, 0]
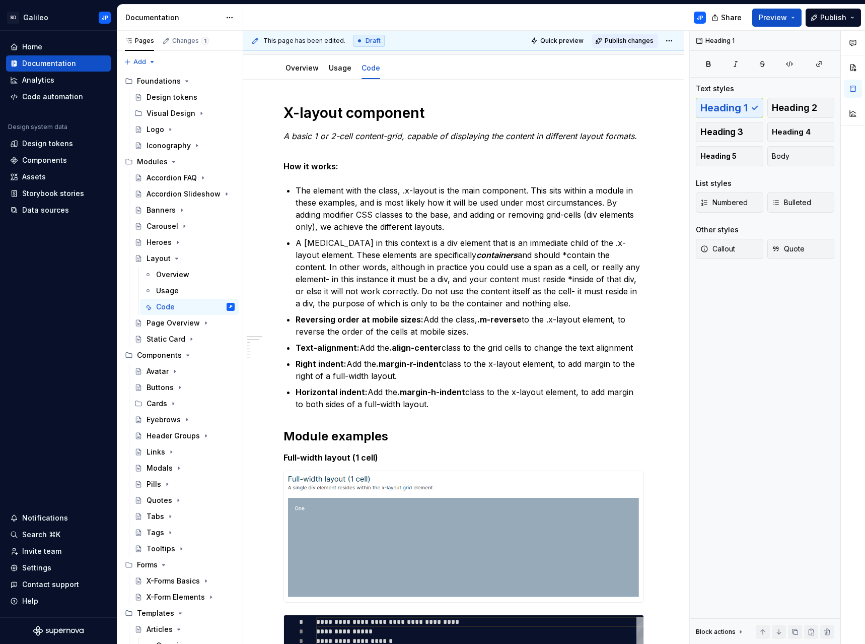
click at [620, 42] on span "Publish changes" at bounding box center [629, 41] width 49 height 8
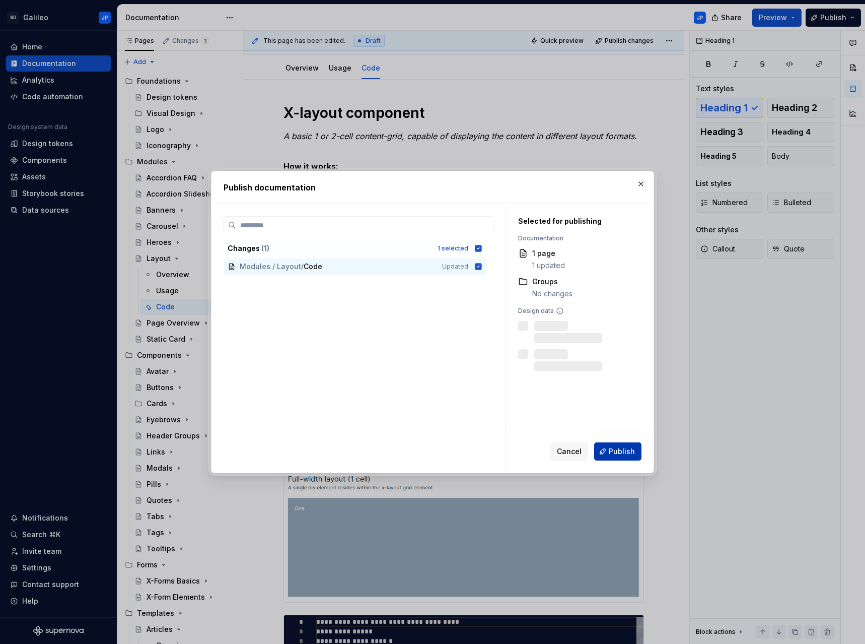
click at [624, 450] on span "Publish" at bounding box center [622, 451] width 26 height 10
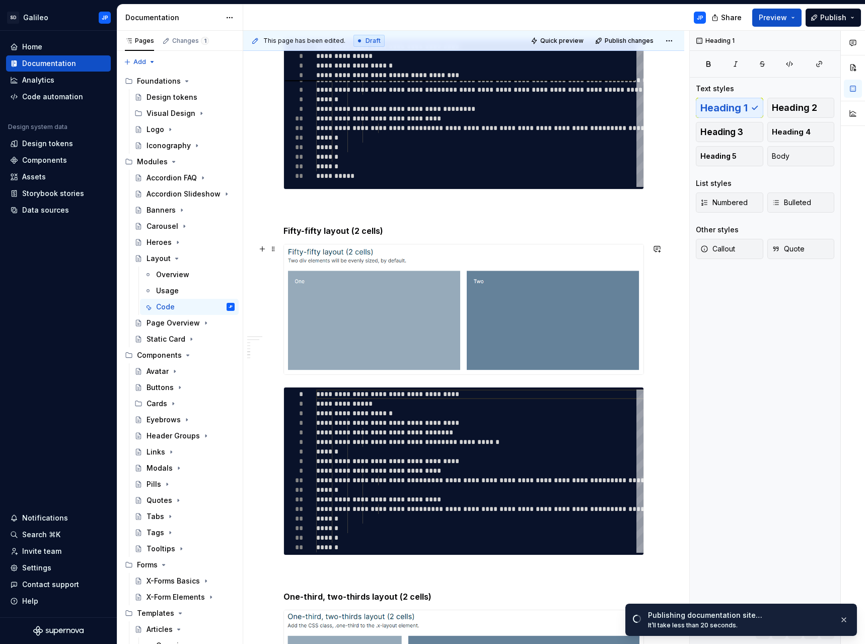
scroll to position [1505, 0]
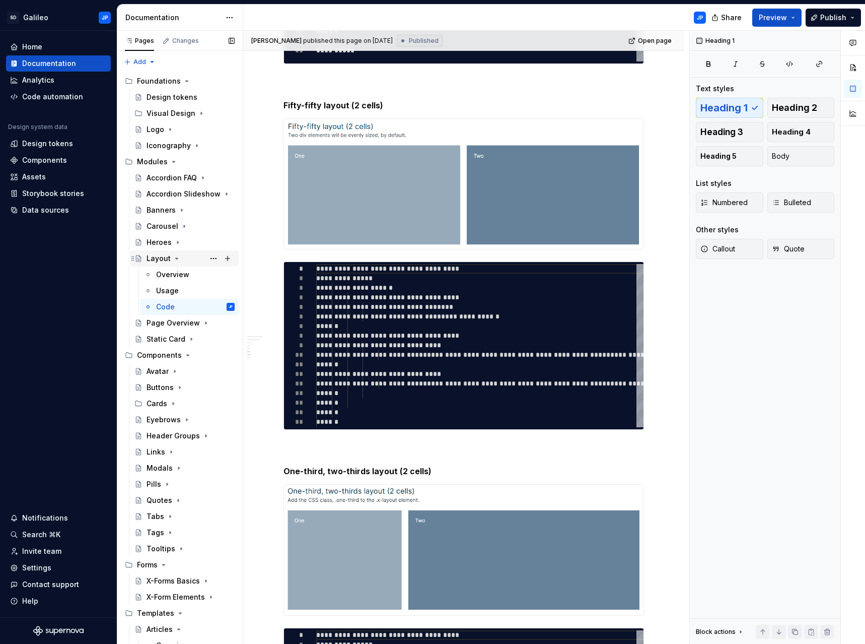
click at [177, 258] on icon "Page tree" at bounding box center [177, 258] width 3 height 1
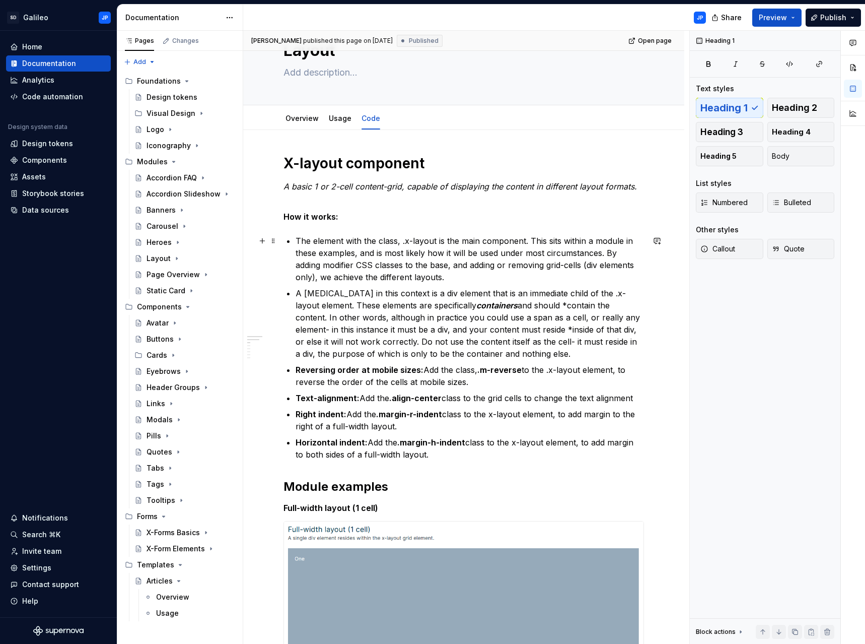
scroll to position [0, 0]
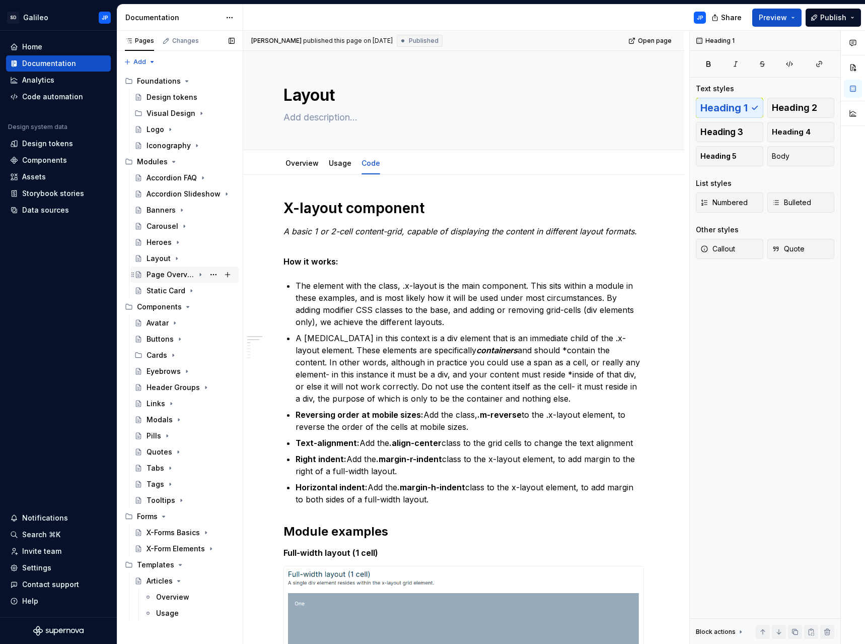
click at [167, 274] on div "Page Overview" at bounding box center [171, 274] width 48 height 10
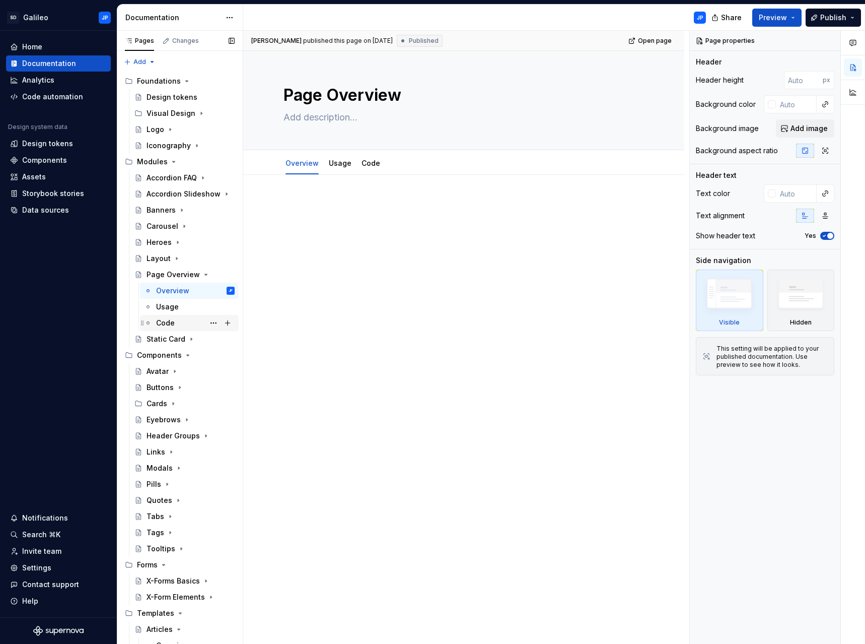
click at [172, 324] on div "Code" at bounding box center [165, 323] width 19 height 10
click at [327, 206] on p at bounding box center [464, 205] width 361 height 12
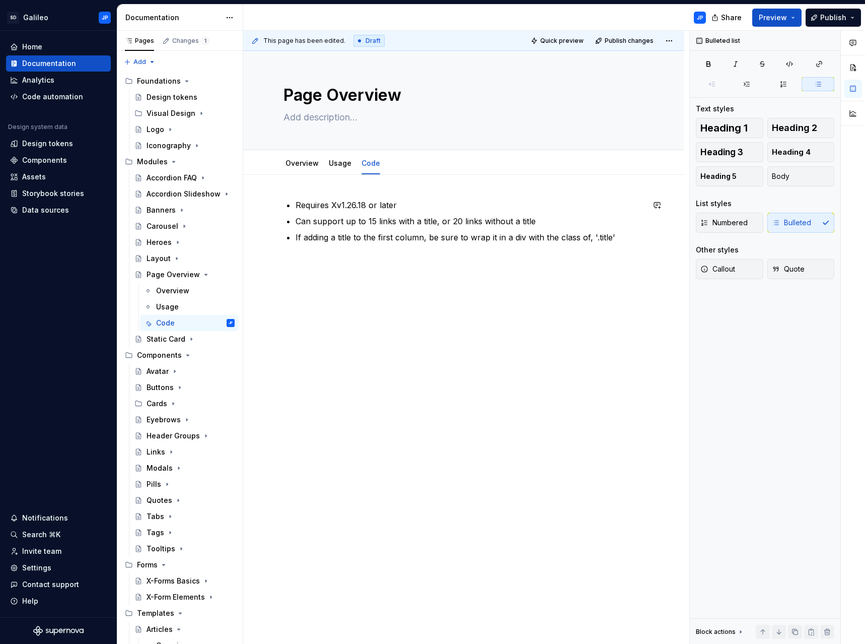
click at [366, 271] on div "Requires Xv1.26.18 or later Can support up to 15 links with a title, or 20 link…" at bounding box center [463, 311] width 441 height 273
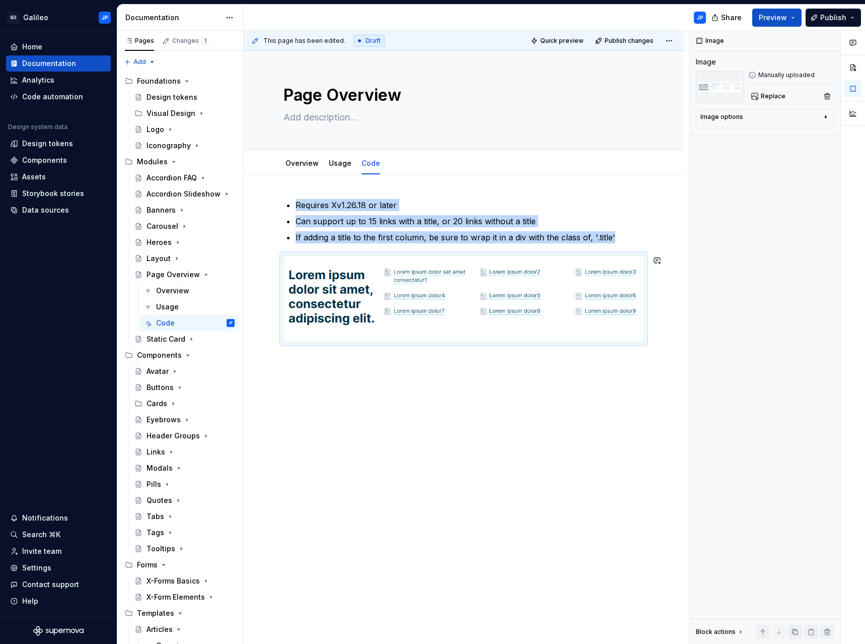
click at [427, 354] on div "Requires Xv1.26.18 or later Can support up to 15 links with a title, or 20 link…" at bounding box center [464, 276] width 361 height 155
click at [653, 302] on div "Requires Xv1.26.18 or later Can support up to 15 links with a title, or 20 link…" at bounding box center [463, 361] width 441 height 373
click at [676, 316] on div "Requires Xv1.26.18 or later Can support up to 15 links with a title, or 20 link…" at bounding box center [463, 361] width 441 height 373
click at [337, 404] on div "Requires Xv1.26.18 or later Can support up to 15 links with a title, or 20 link…" at bounding box center [463, 361] width 441 height 373
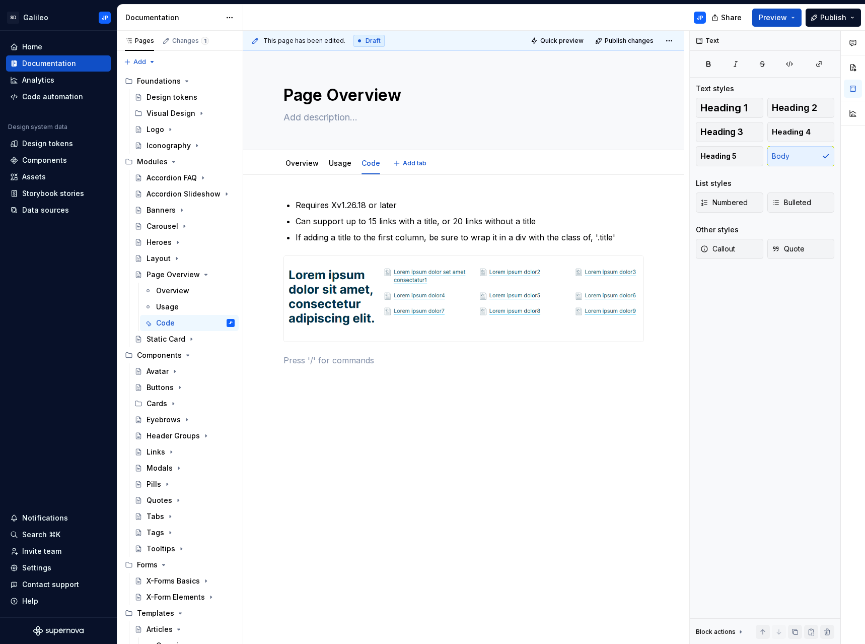
type textarea "*"
click at [261, 361] on button "button" at bounding box center [262, 360] width 14 height 14
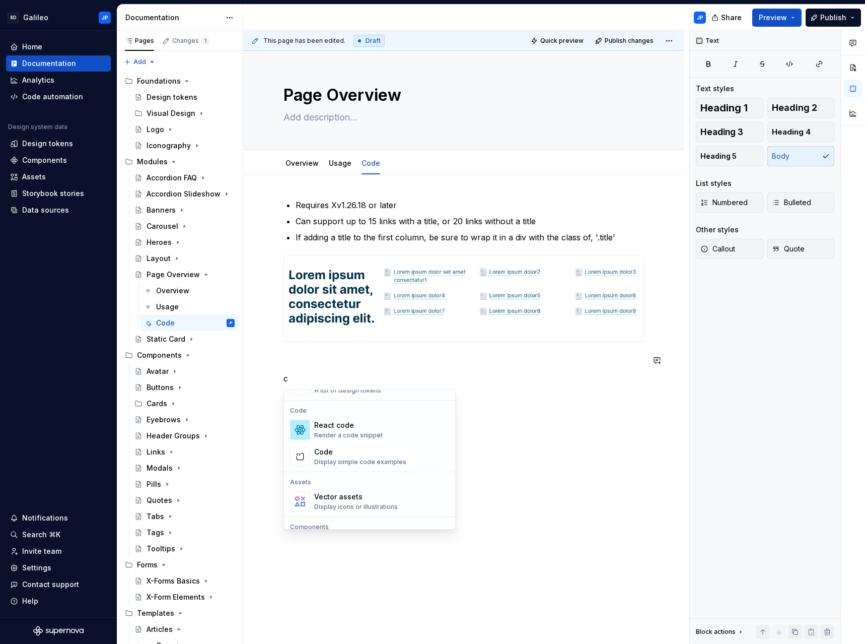
scroll to position [101, 0]
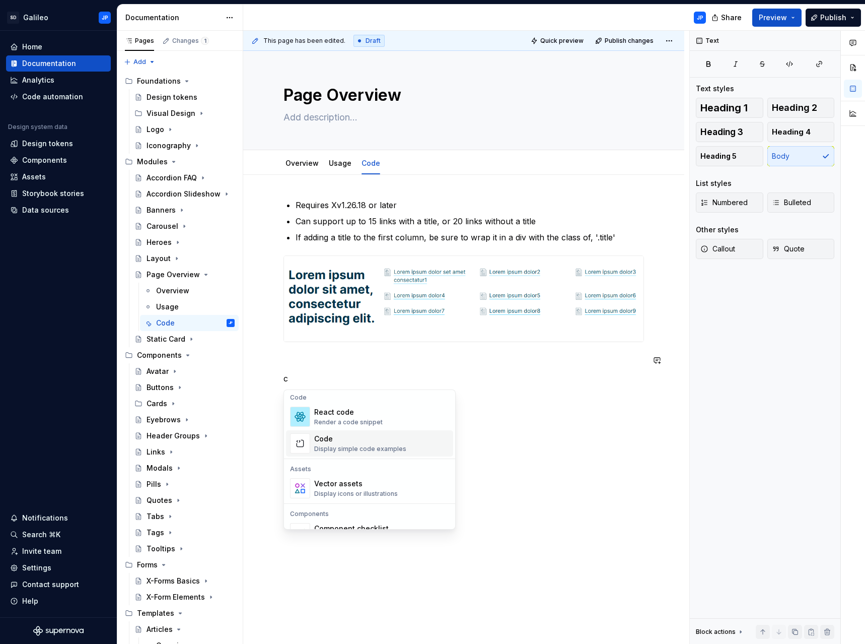
click at [351, 445] on div "Display simple code examples" at bounding box center [360, 449] width 92 height 8
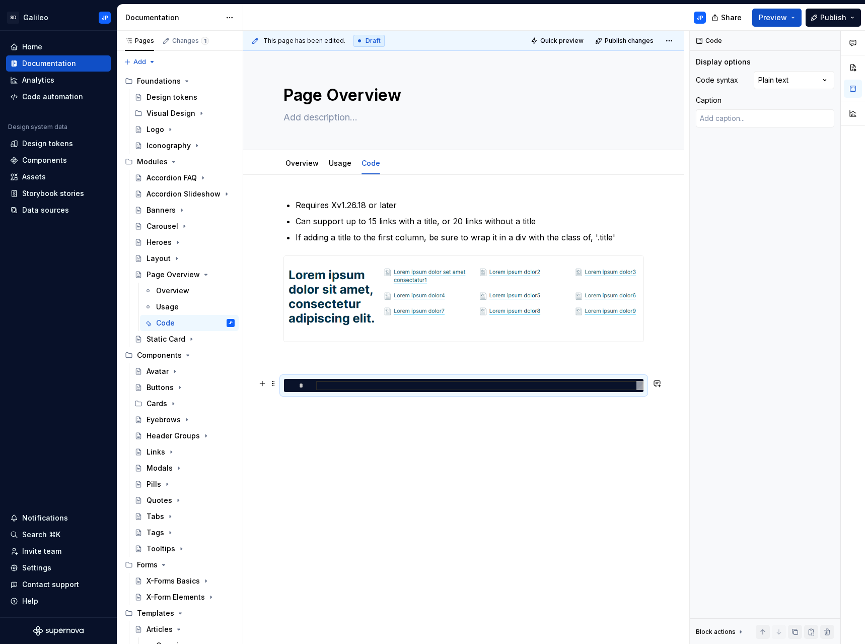
type textarea "*"
type textarea "**********"
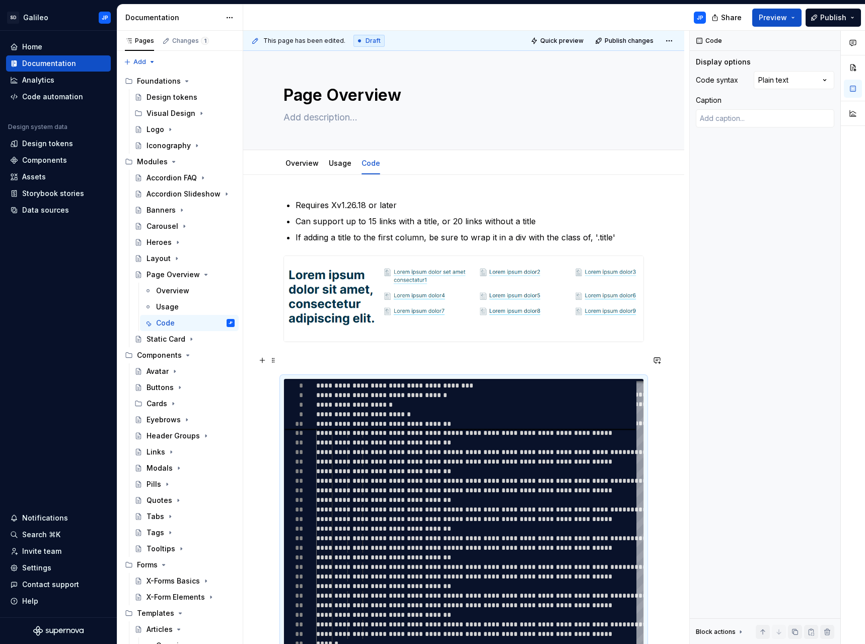
click at [342, 355] on p at bounding box center [464, 360] width 361 height 12
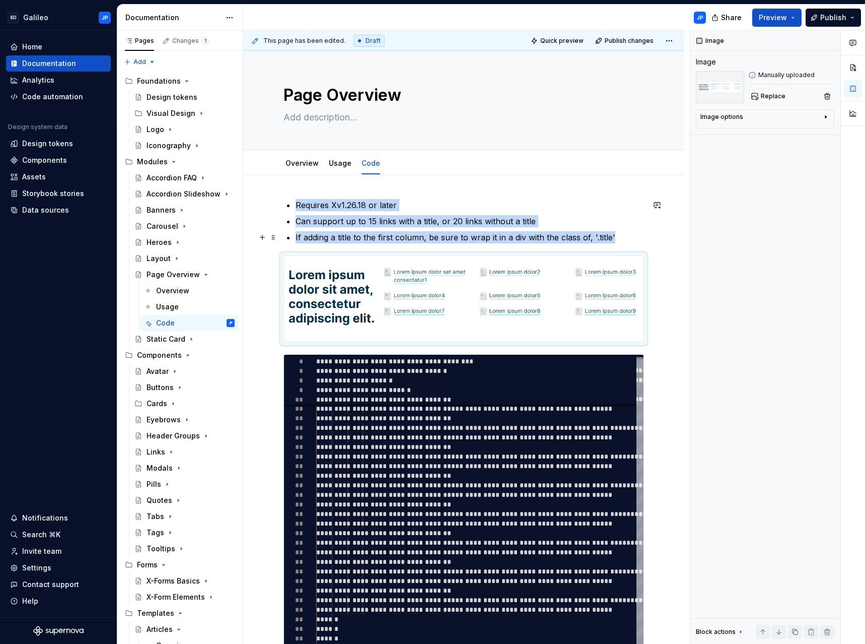
click at [620, 239] on p "If adding a title to the first column, be sure to wrap it in a div with the cla…" at bounding box center [470, 237] width 348 height 12
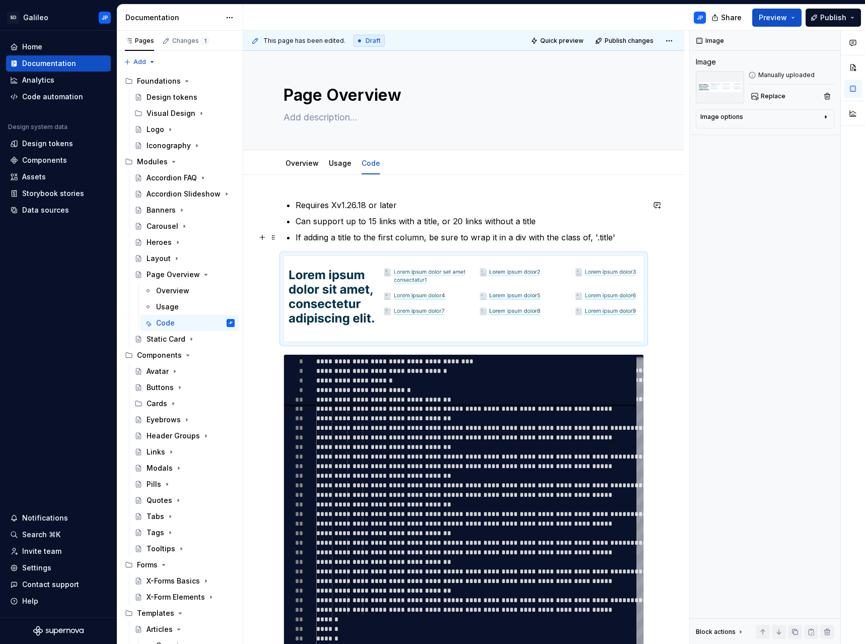
click at [589, 238] on p "If adding a title to the first column, be sure to wrap it in a div with the cla…" at bounding box center [470, 237] width 348 height 12
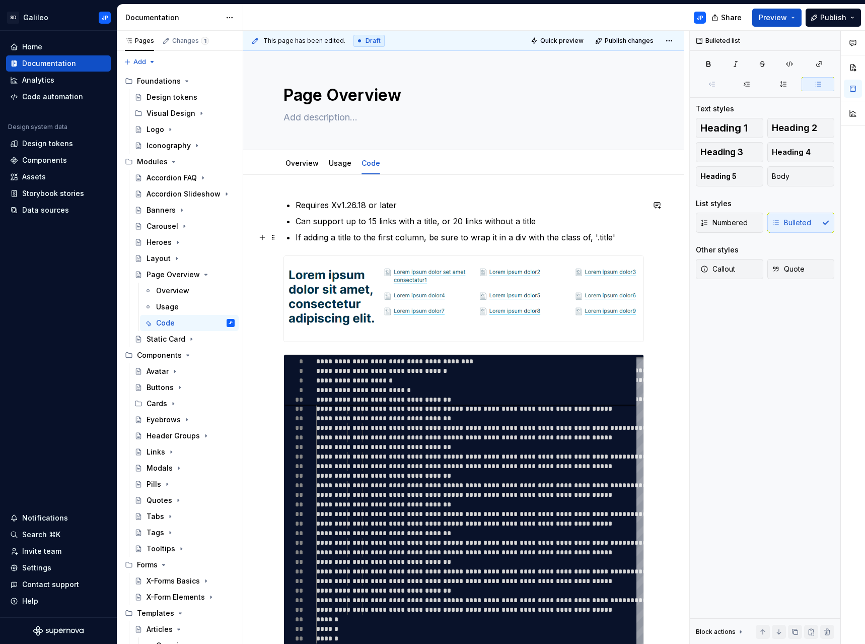
click at [621, 238] on p "If adding a title to the first column, be sure to wrap it in a div with the cla…" at bounding box center [470, 237] width 348 height 12
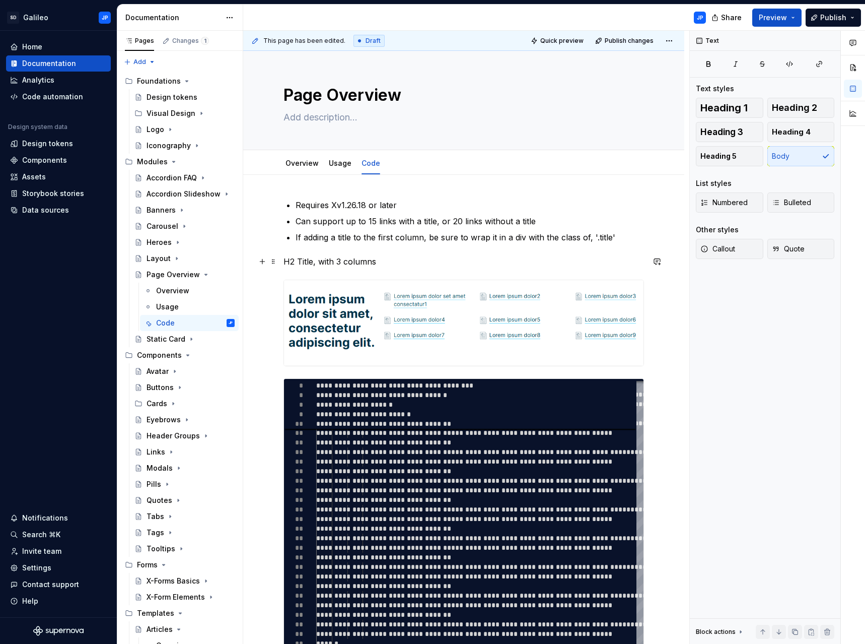
click at [284, 260] on p "H2 Title, with 3 columns" at bounding box center [464, 261] width 361 height 12
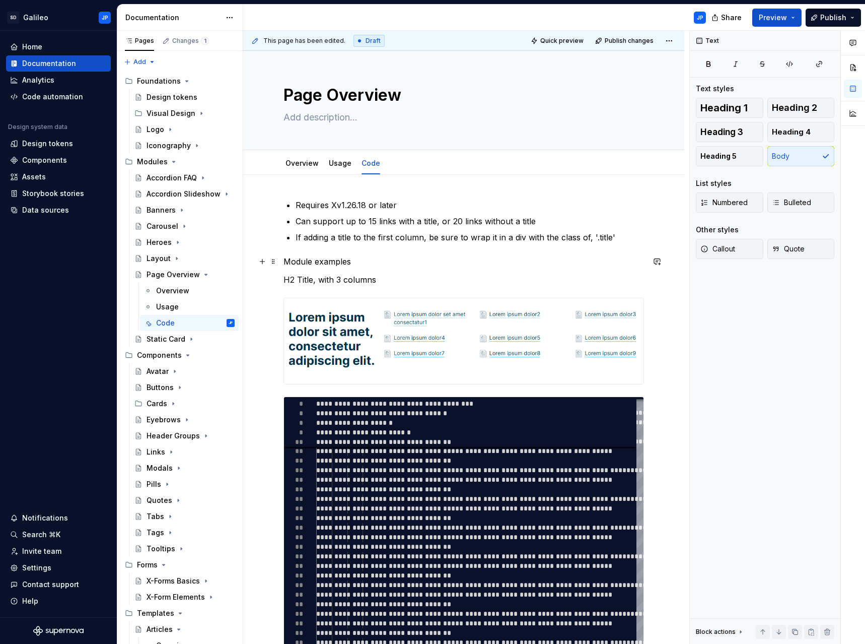
click at [410, 271] on div "**********" at bounding box center [464, 451] width 361 height 505
drag, startPoint x: 356, startPoint y: 263, endPoint x: 271, endPoint y: 265, distance: 84.6
click at [284, 265] on div "**********" at bounding box center [464, 457] width 361 height 517
click at [355, 245] on button "button" at bounding box center [354, 243] width 14 height 14
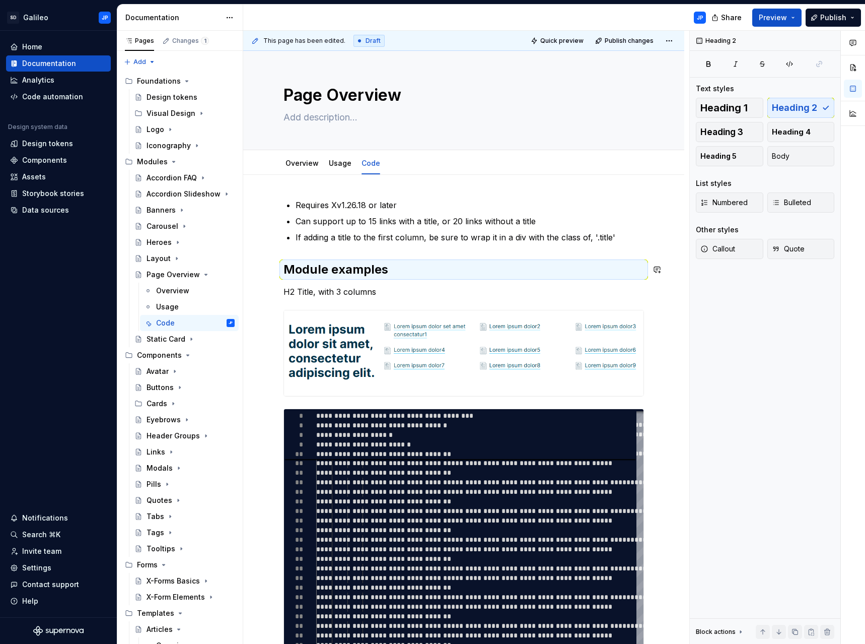
click at [423, 289] on p "H2 Title, with 3 columns" at bounding box center [464, 292] width 361 height 12
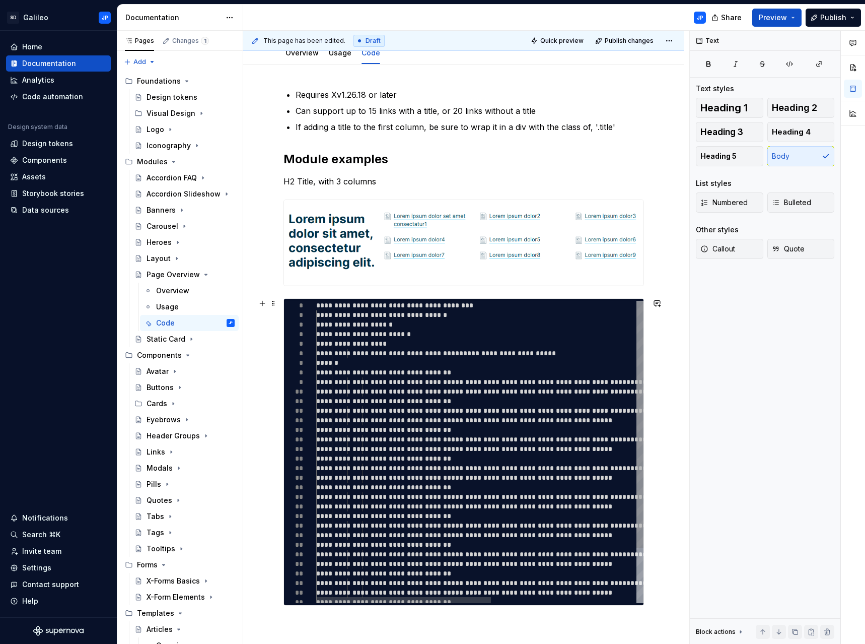
scroll to position [277, 0]
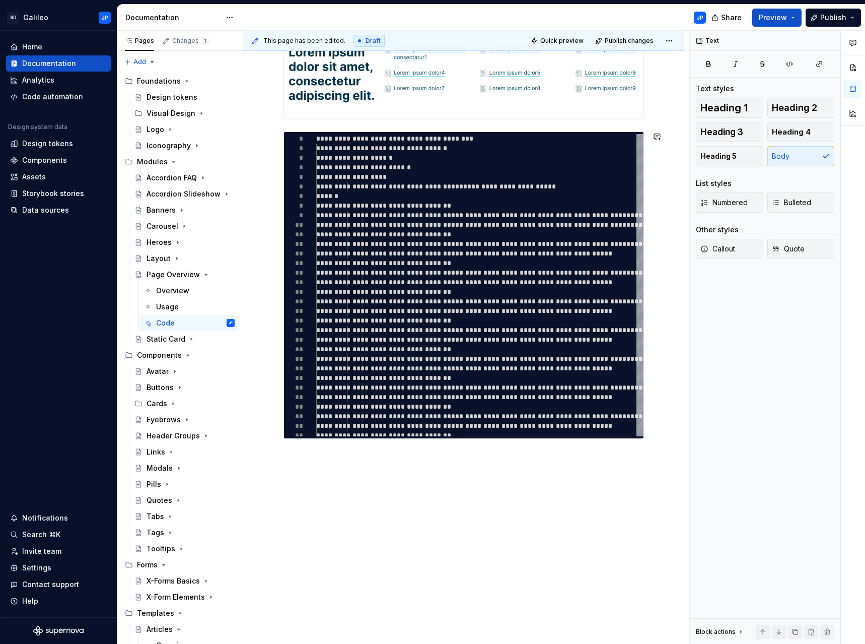
click at [300, 460] on div "**********" at bounding box center [466, 337] width 446 height 613
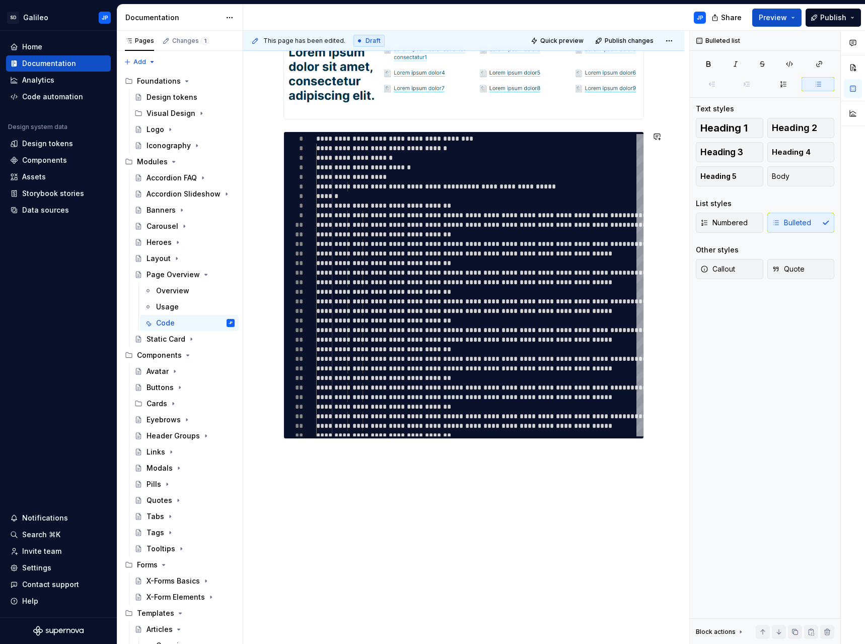
click at [295, 468] on div "**********" at bounding box center [463, 271] width 441 height 746
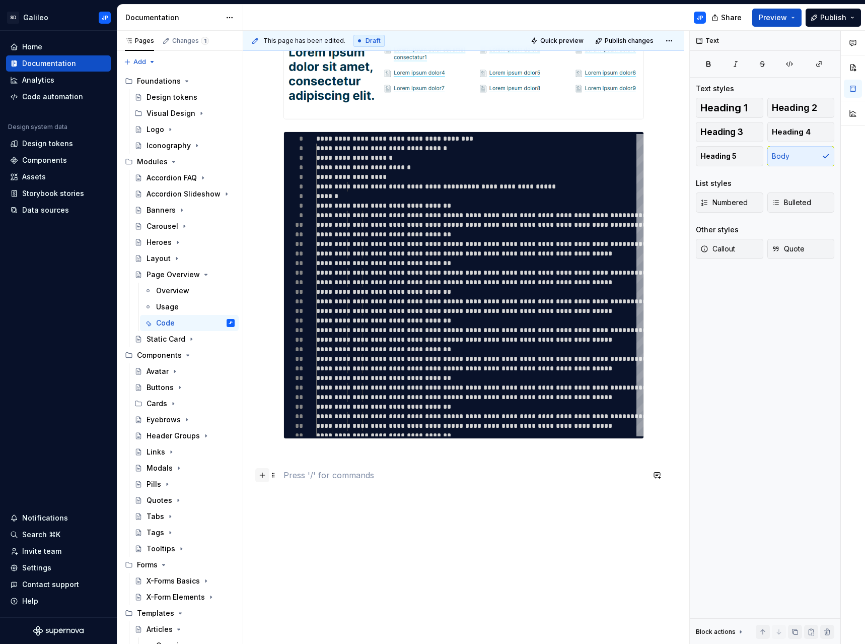
click at [266, 473] on button "button" at bounding box center [262, 475] width 14 height 14
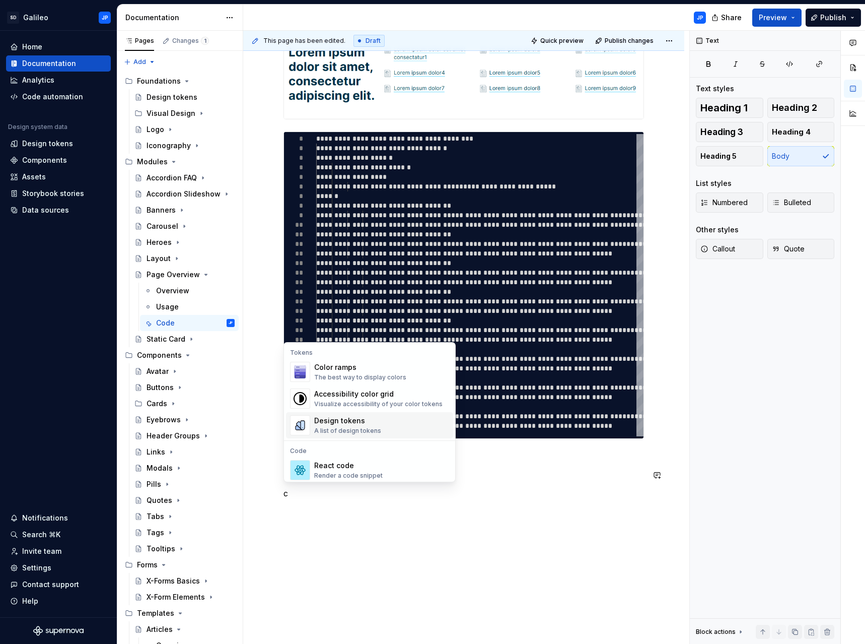
scroll to position [50, 0]
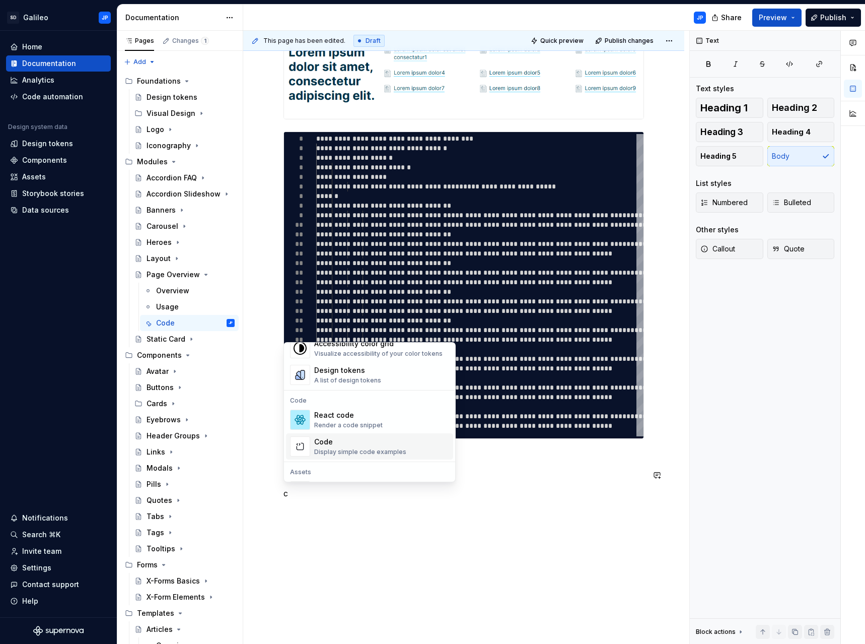
click at [336, 445] on div "Code" at bounding box center [360, 442] width 92 height 10
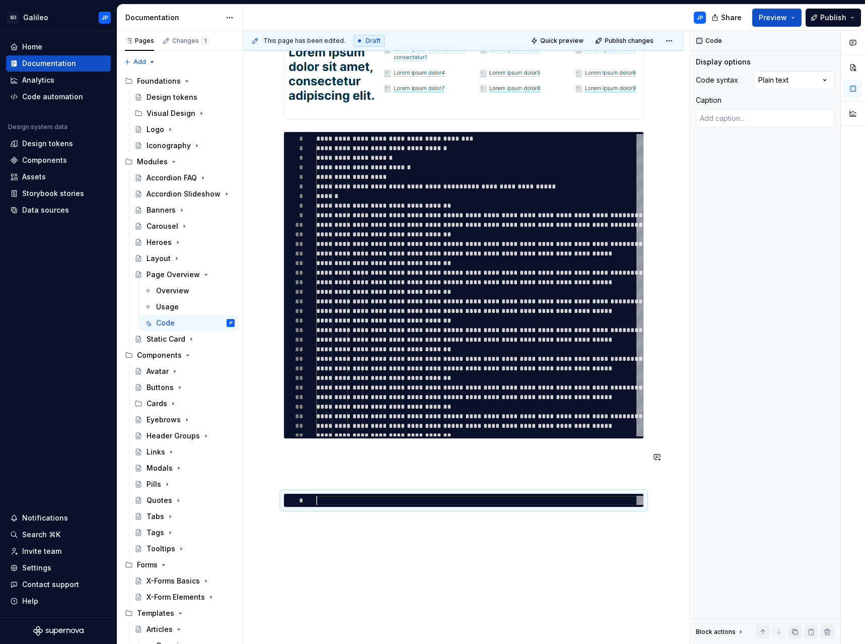
type textarea "*"
type textarea "**********"
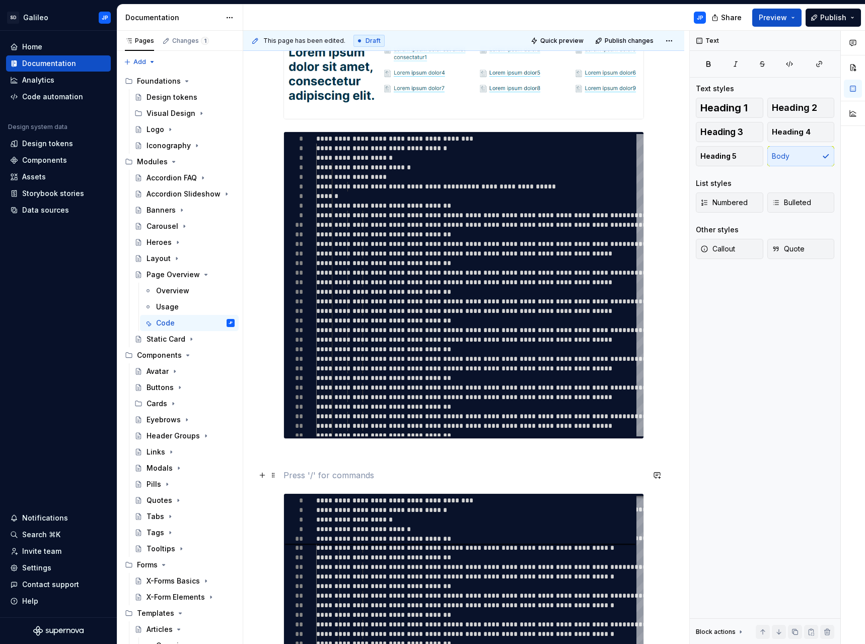
click at [293, 476] on p at bounding box center [464, 475] width 361 height 12
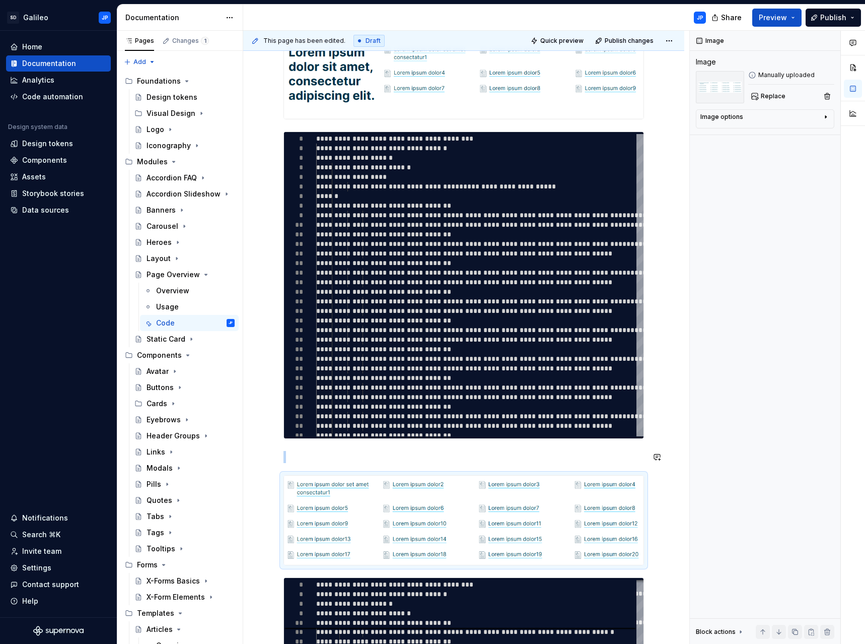
click at [375, 449] on div "**********" at bounding box center [464, 403] width 361 height 962
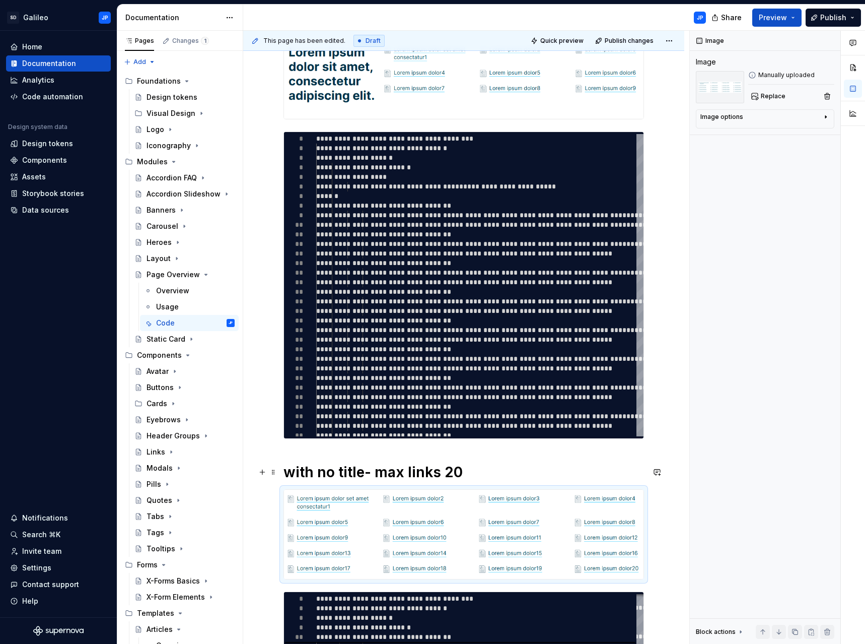
click at [335, 463] on h1 "with no title- max links 20" at bounding box center [464, 472] width 361 height 18
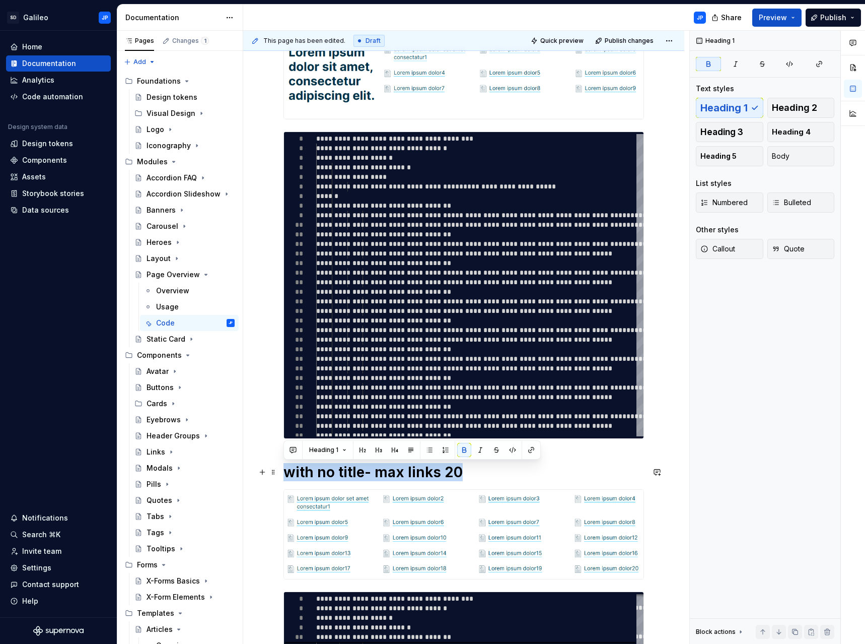
drag, startPoint x: 396, startPoint y: 471, endPoint x: 288, endPoint y: 479, distance: 108.6
click at [288, 479] on h1 "with no title- max links 20" at bounding box center [464, 472] width 361 height 18
click at [359, 450] on button "button" at bounding box center [363, 450] width 14 height 14
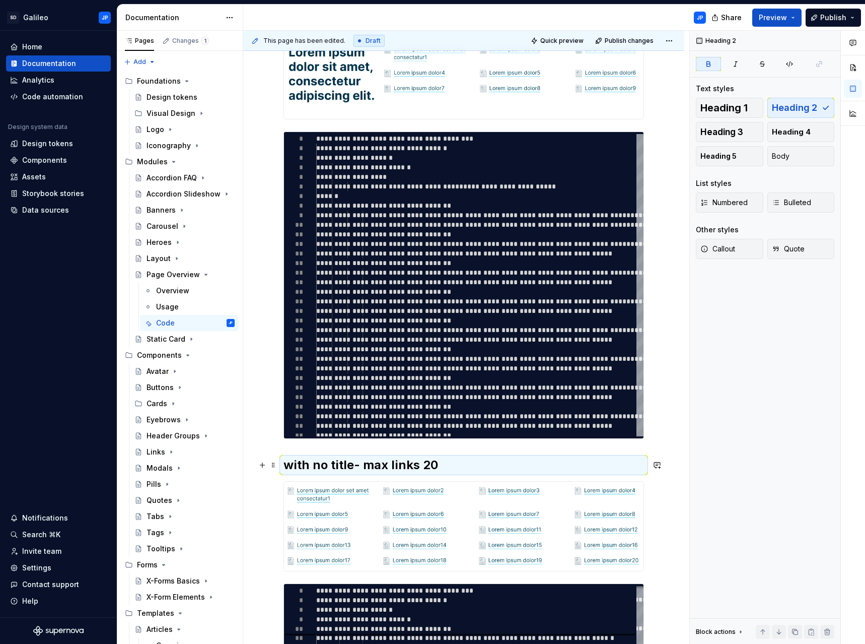
click at [426, 463] on strong "with no title- max links 20" at bounding box center [361, 464] width 155 height 15
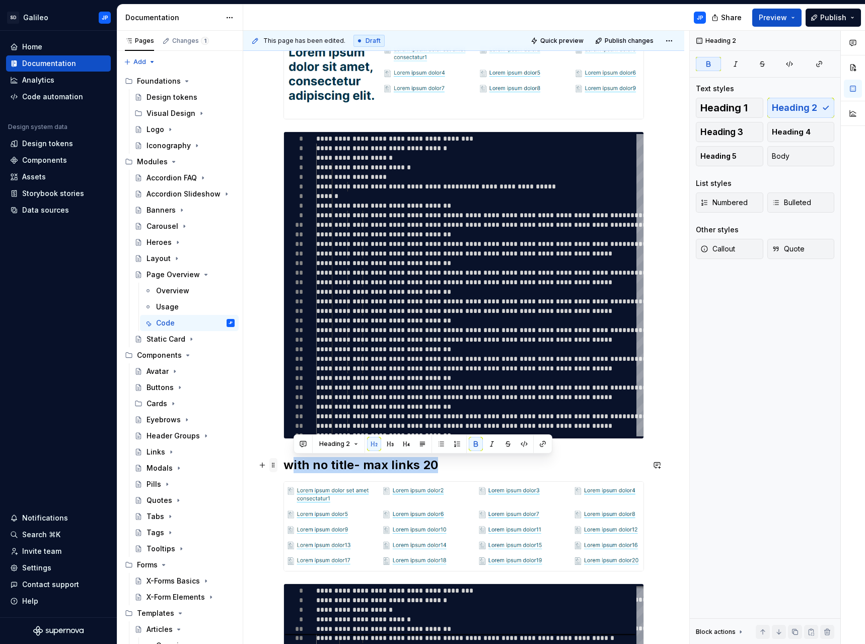
drag, startPoint x: 395, startPoint y: 465, endPoint x: 270, endPoint y: 465, distance: 124.4
click at [284, 465] on div "**********" at bounding box center [464, 412] width 361 height 980
click at [417, 444] on button "button" at bounding box center [422, 444] width 14 height 14
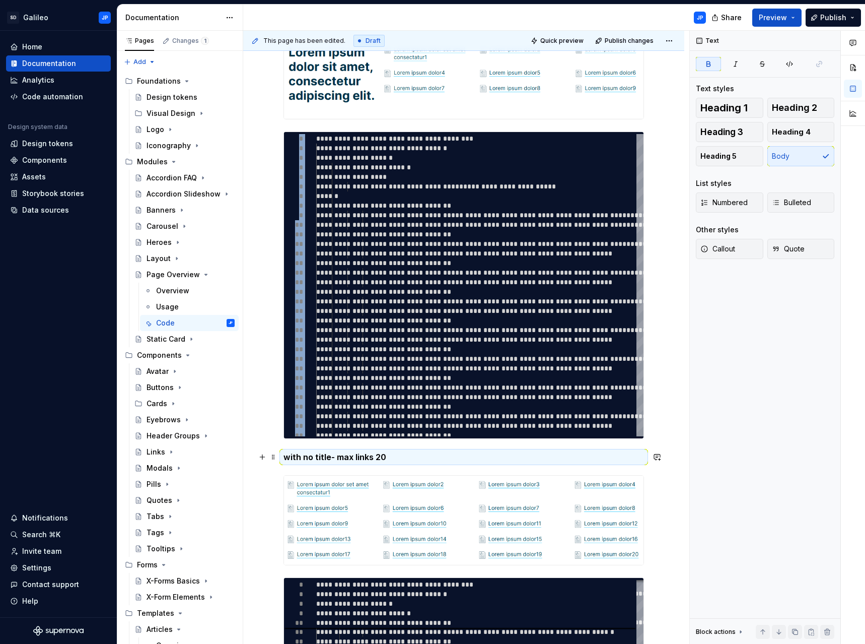
click at [340, 457] on strong "with no title- max links 20" at bounding box center [335, 457] width 103 height 10
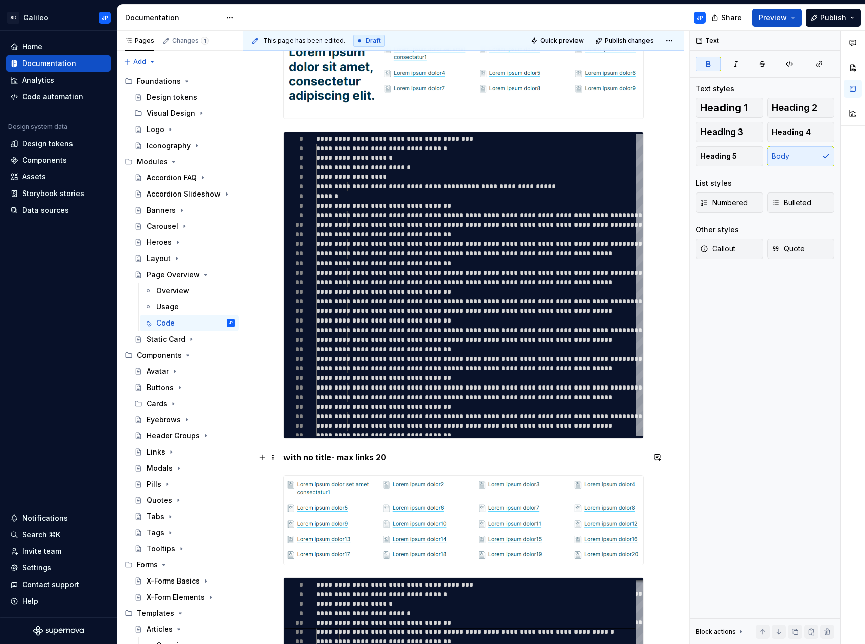
click at [291, 458] on strong "with no title- max links 20" at bounding box center [335, 457] width 103 height 10
click at [409, 459] on p "With no title- max links 20" at bounding box center [464, 457] width 361 height 12
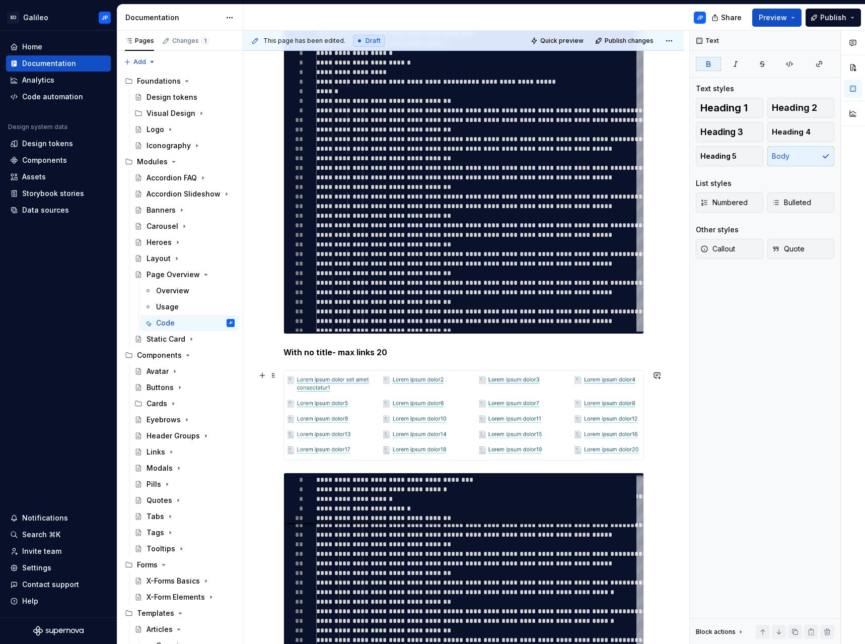
scroll to position [378, 0]
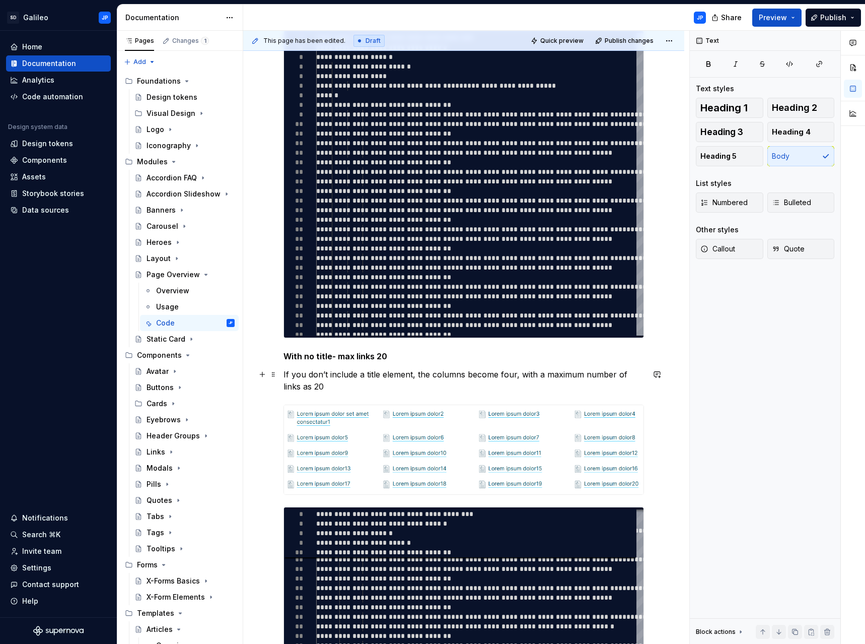
click at [504, 376] on p "If you don’t include a title element, the columns become four, with a maximum n…" at bounding box center [464, 380] width 361 height 24
click at [305, 386] on p "If you don’t include a title element, the columns become four, with a maximum n…" at bounding box center [464, 380] width 361 height 24
click at [496, 383] on p "If you don’t include a title element, the columns become four, with a maximum n…" at bounding box center [464, 380] width 361 height 24
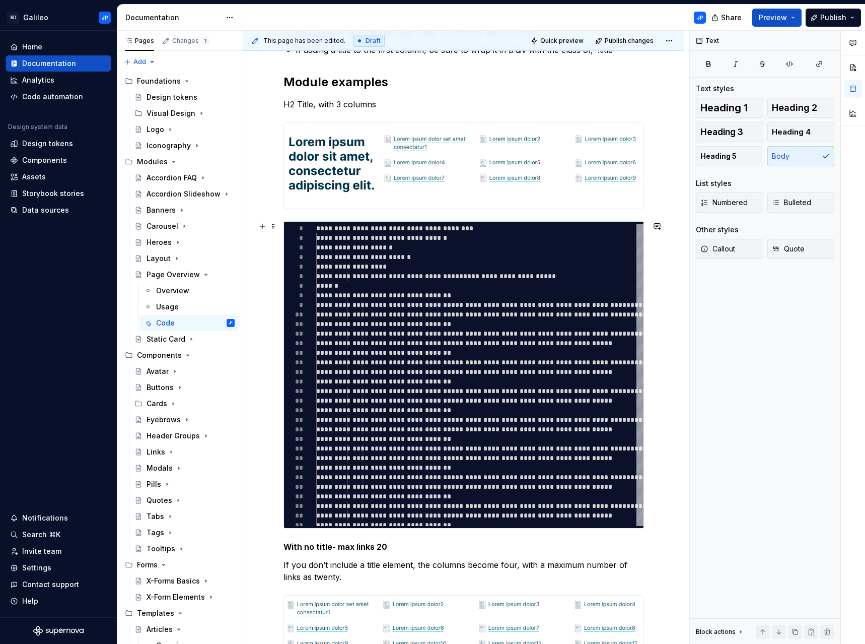
scroll to position [76, 0]
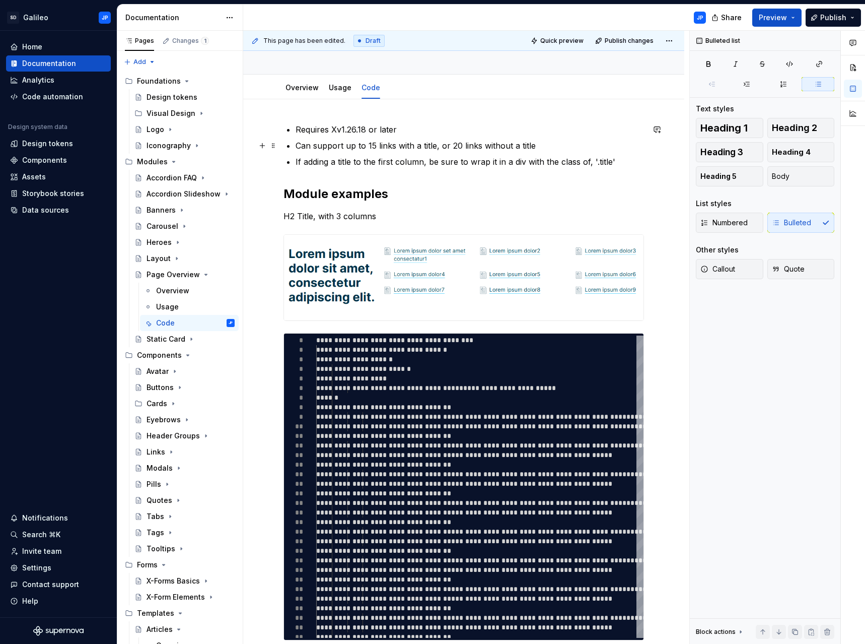
click at [435, 150] on p "Can support up to 15 links with a title, or 20 links without a title" at bounding box center [470, 145] width 348 height 12
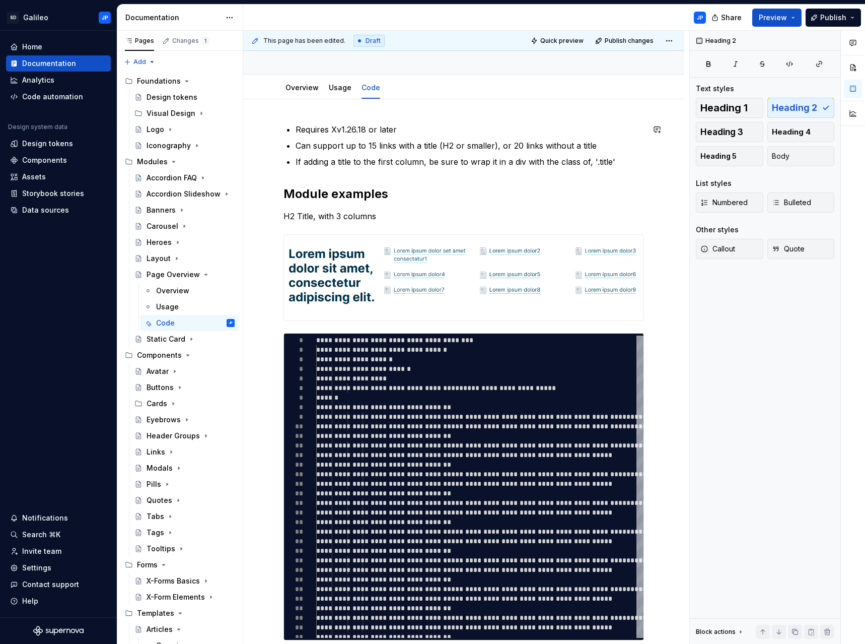
click at [473, 177] on div "**********" at bounding box center [464, 619] width 361 height 993
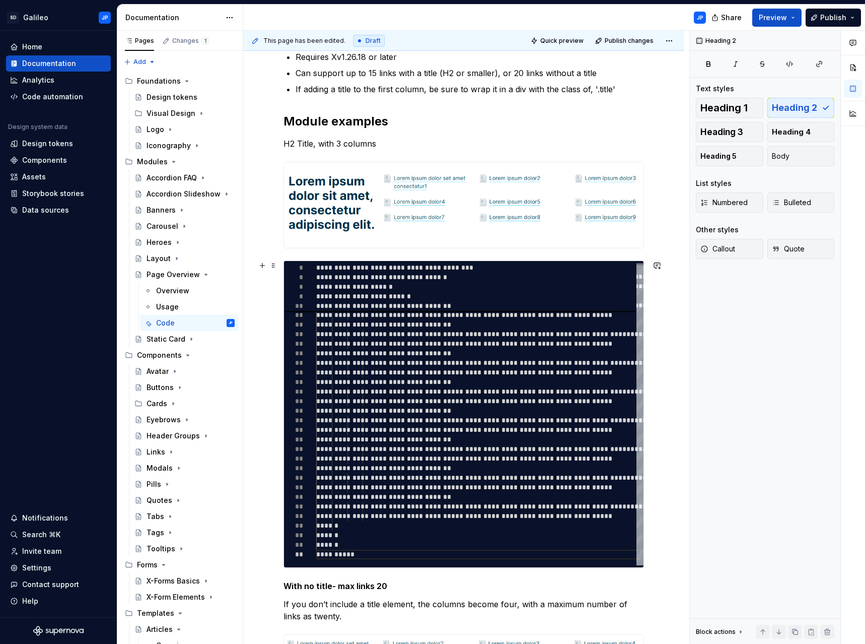
scroll to position [0, 0]
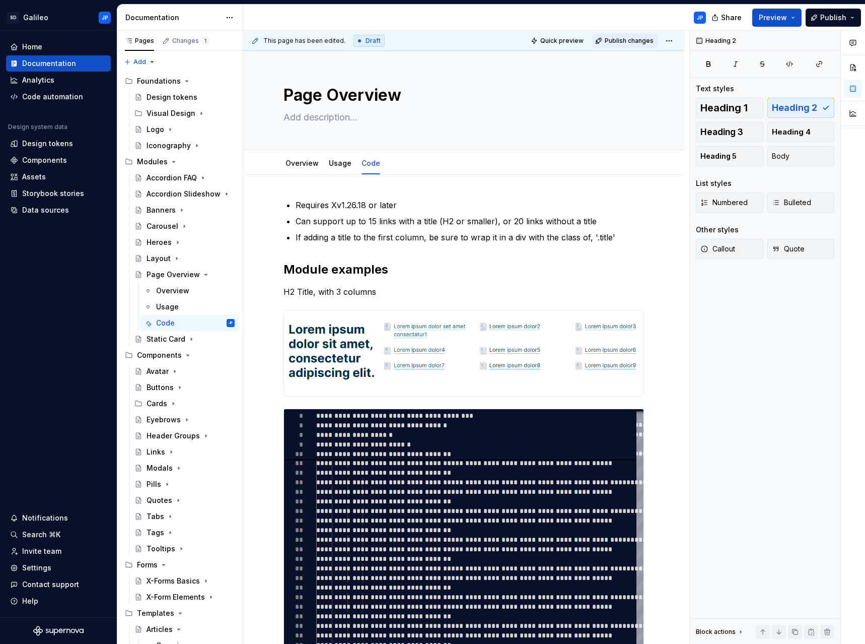
click at [631, 39] on span "Publish changes" at bounding box center [629, 41] width 49 height 8
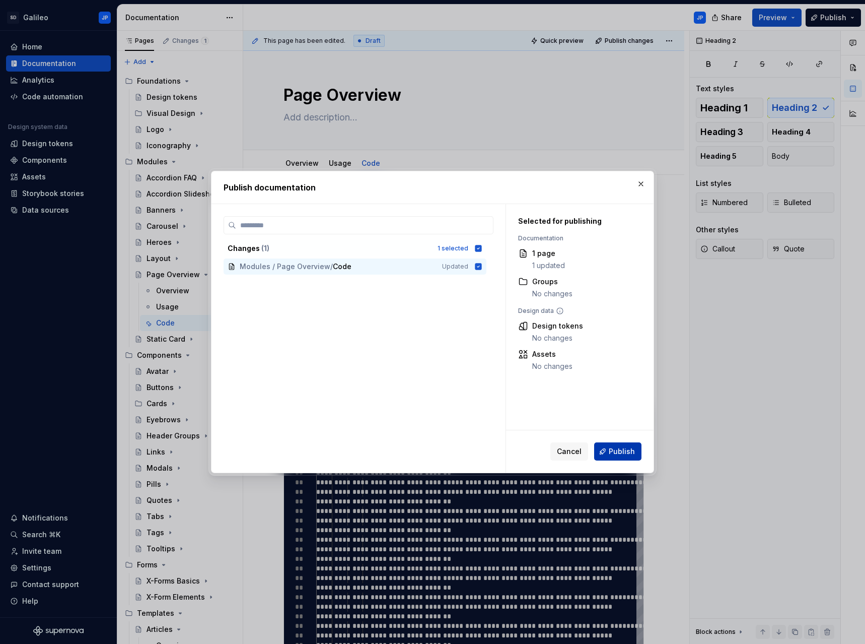
click at [619, 452] on span "Publish" at bounding box center [622, 451] width 26 height 10
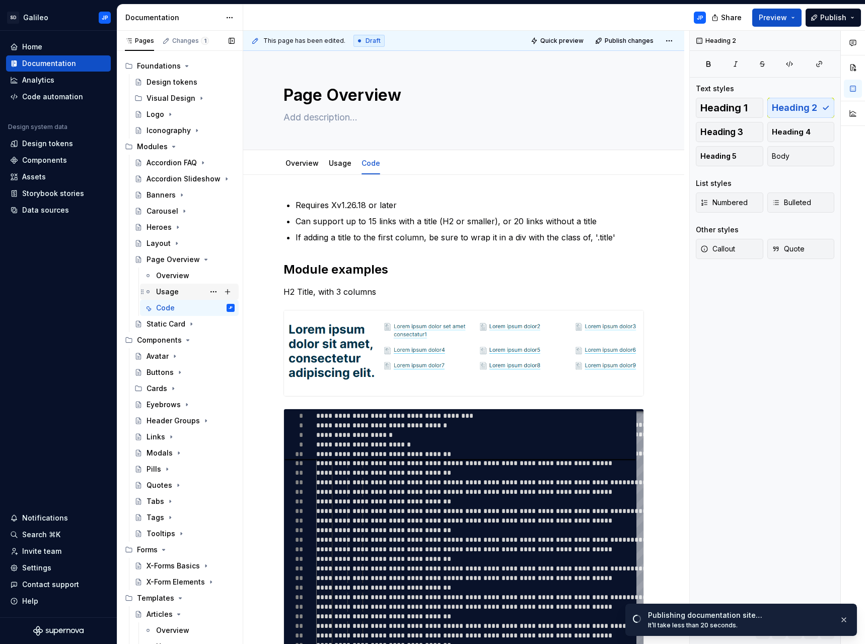
scroll to position [23, 0]
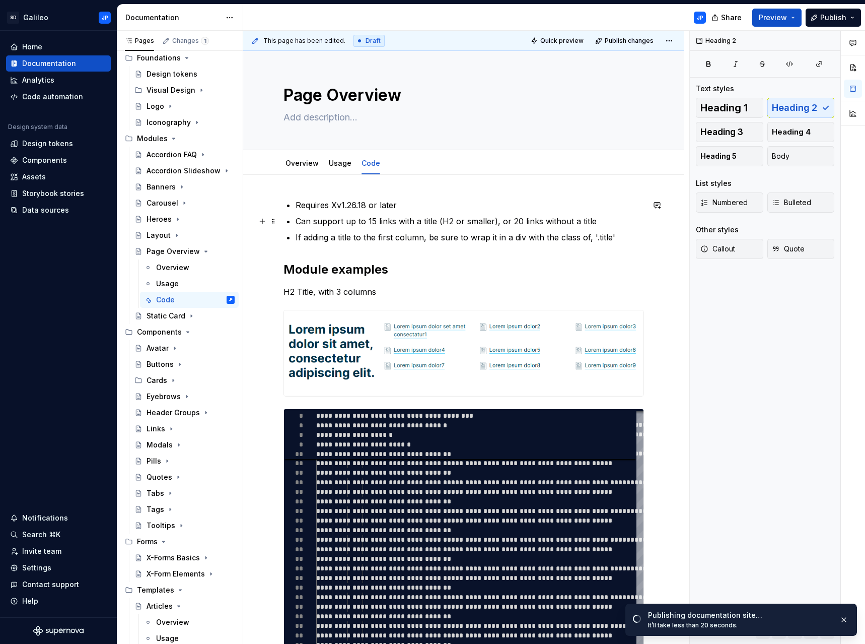
click at [523, 223] on p "Can support up to 15 links with a title (H2 or smaller), or 20 links without a …" at bounding box center [470, 221] width 348 height 12
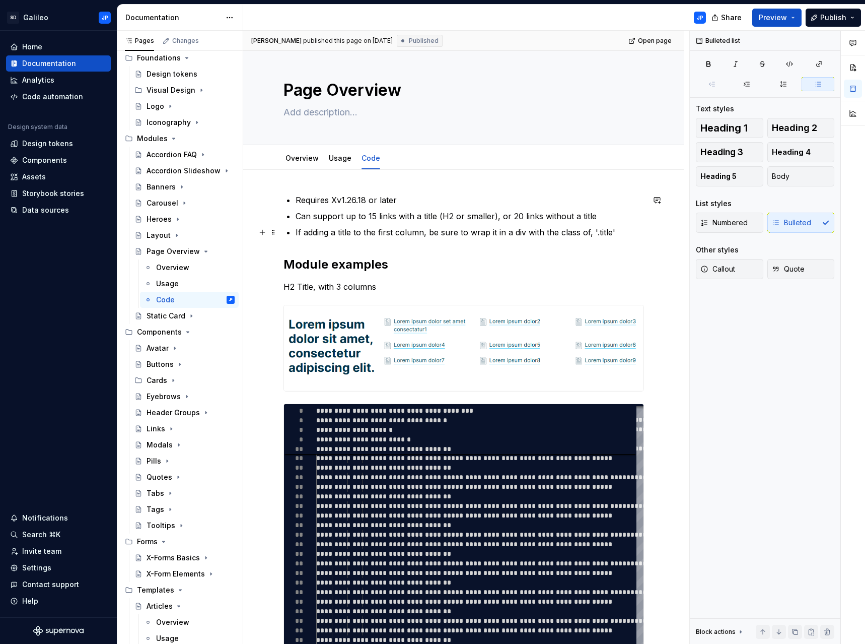
scroll to position [0, 0]
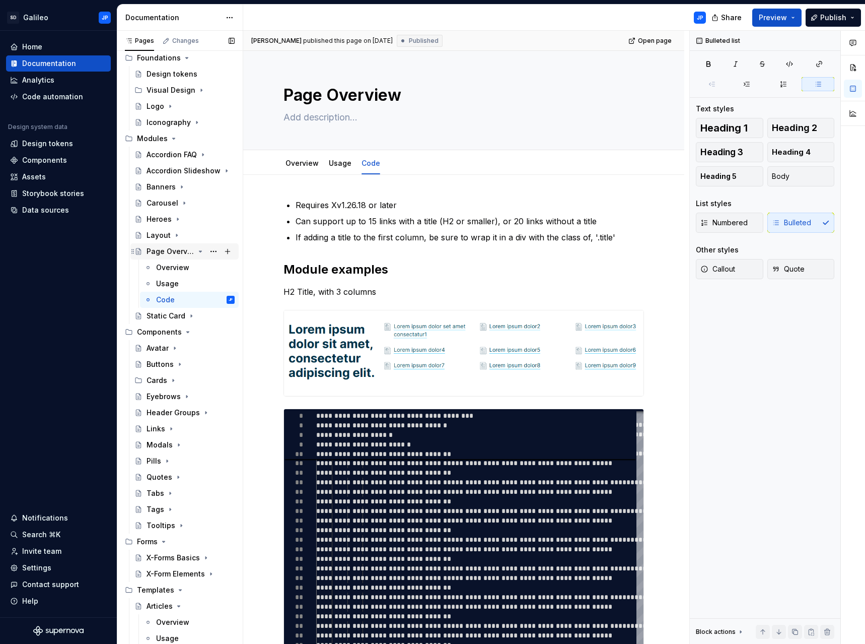
click at [199, 252] on icon "Page tree" at bounding box center [200, 251] width 3 height 1
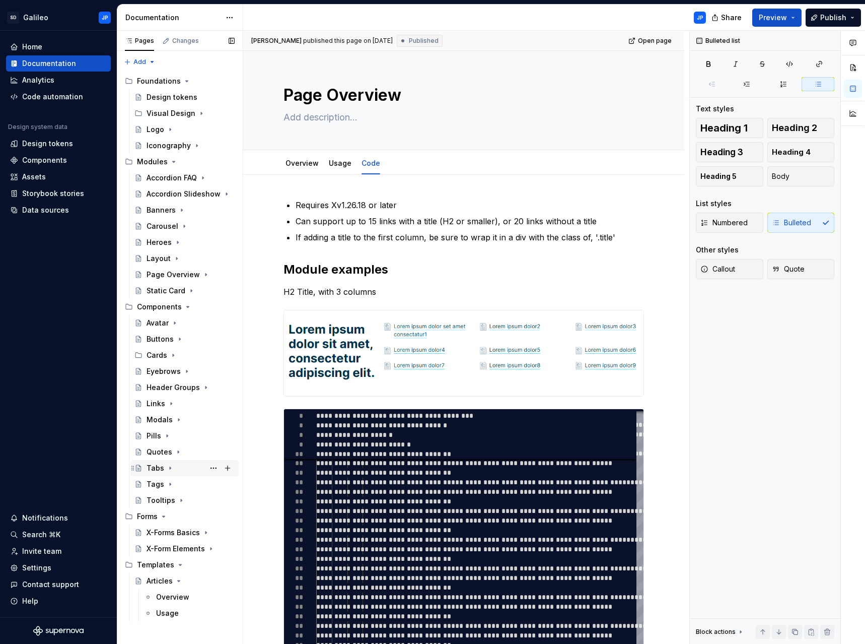
click at [172, 466] on icon "Page tree" at bounding box center [170, 468] width 8 height 8
click at [173, 514] on div "Code" at bounding box center [165, 516] width 19 height 10
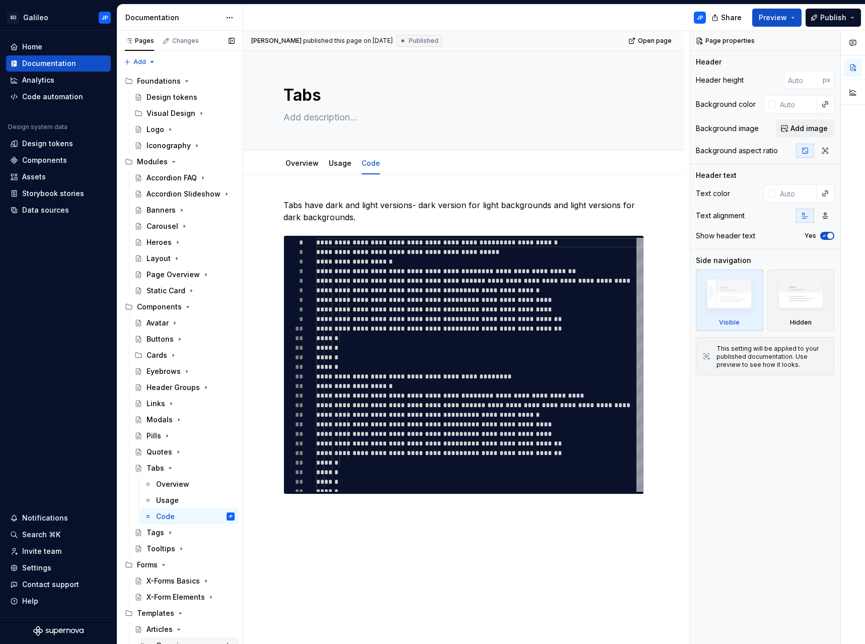
type textarea "*"
